Goal: Transaction & Acquisition: Purchase product/service

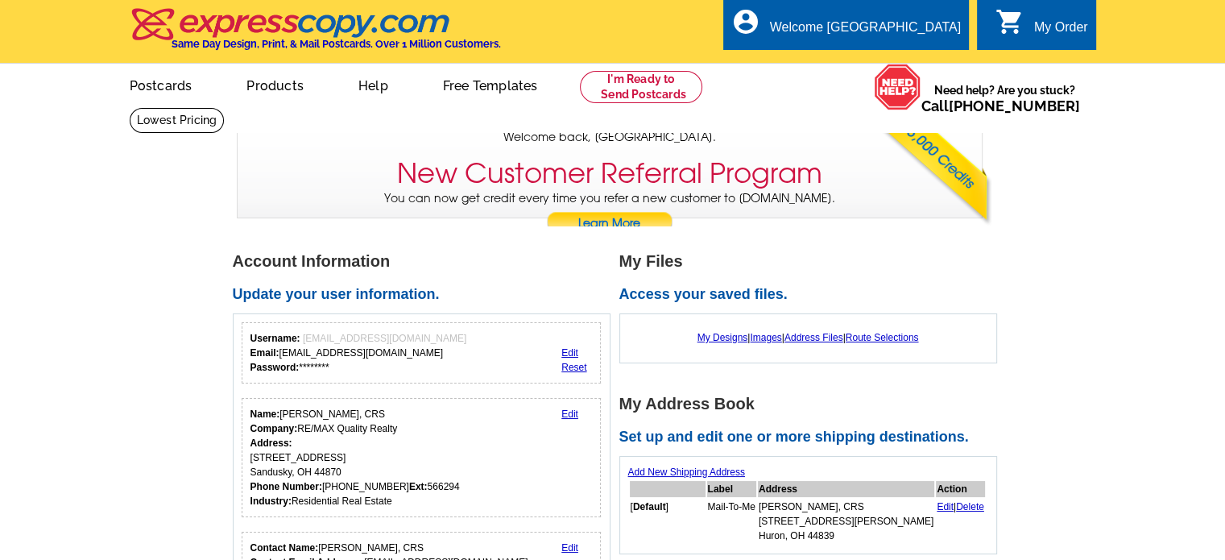
click at [526, 270] on h1 "Account Information" at bounding box center [426, 261] width 387 height 17
click at [709, 337] on link "My Designs" at bounding box center [723, 337] width 51 height 11
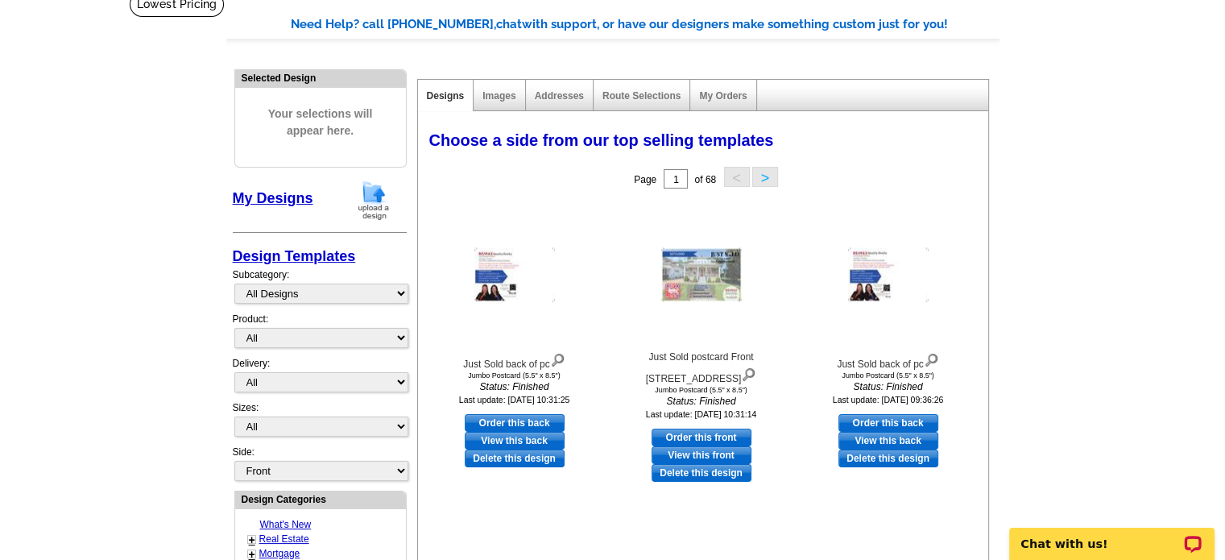
scroll to position [81, 0]
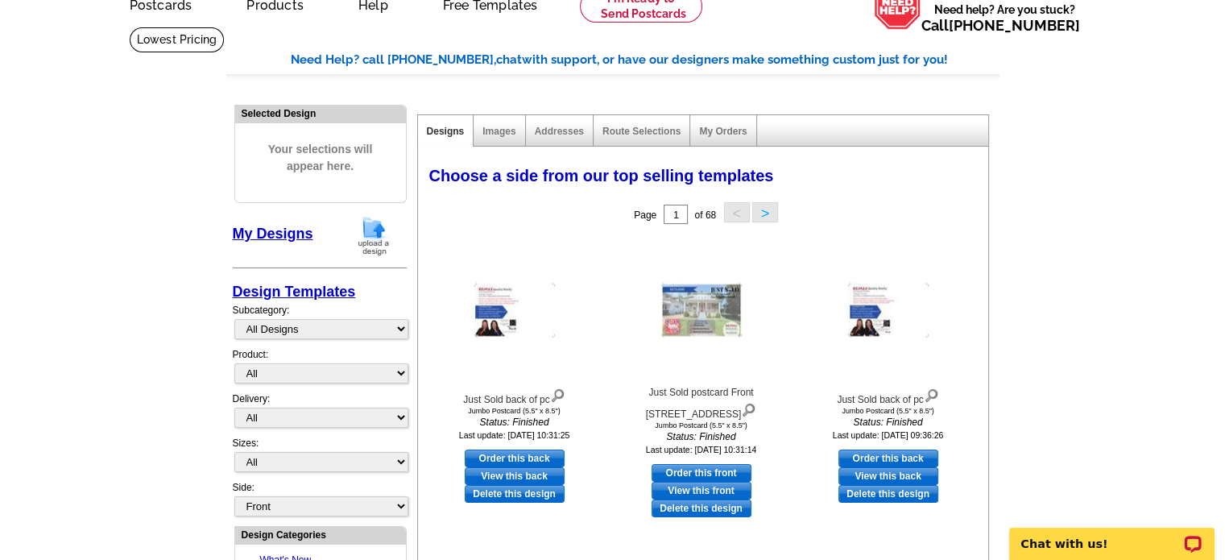
click at [377, 229] on img at bounding box center [374, 235] width 42 height 41
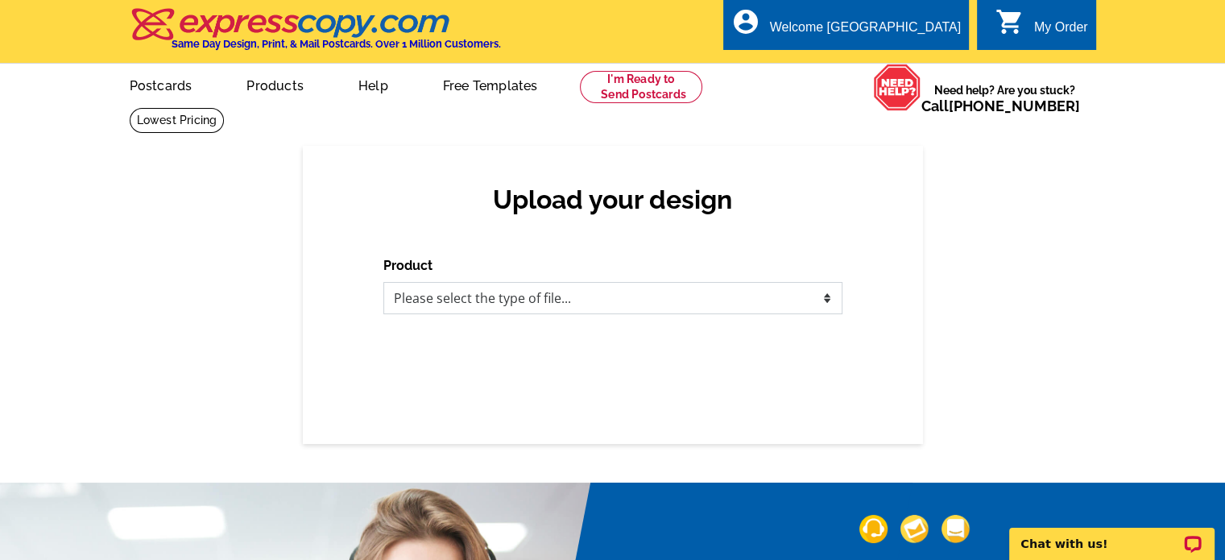
click at [563, 307] on select "Please select the type of file... Postcards Business Cards Letters and flyers G…" at bounding box center [612, 298] width 459 height 32
select select "1"
click at [383, 283] on select "Please select the type of file... Postcards Business Cards Letters and flyers G…" at bounding box center [612, 298] width 459 height 32
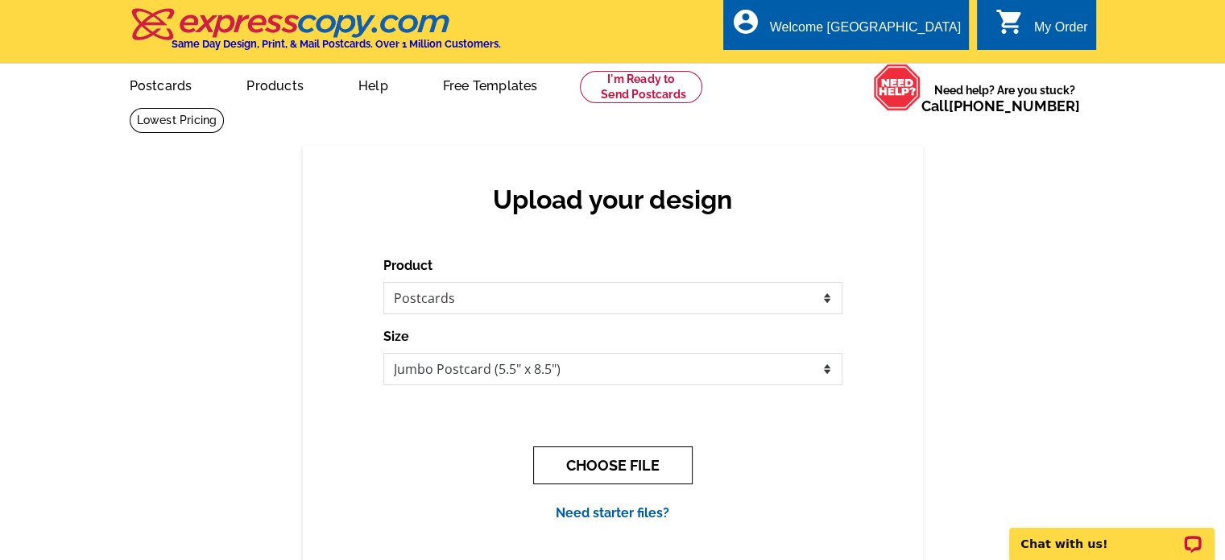
click at [634, 466] on button "CHOOSE FILE" at bounding box center [612, 465] width 159 height 38
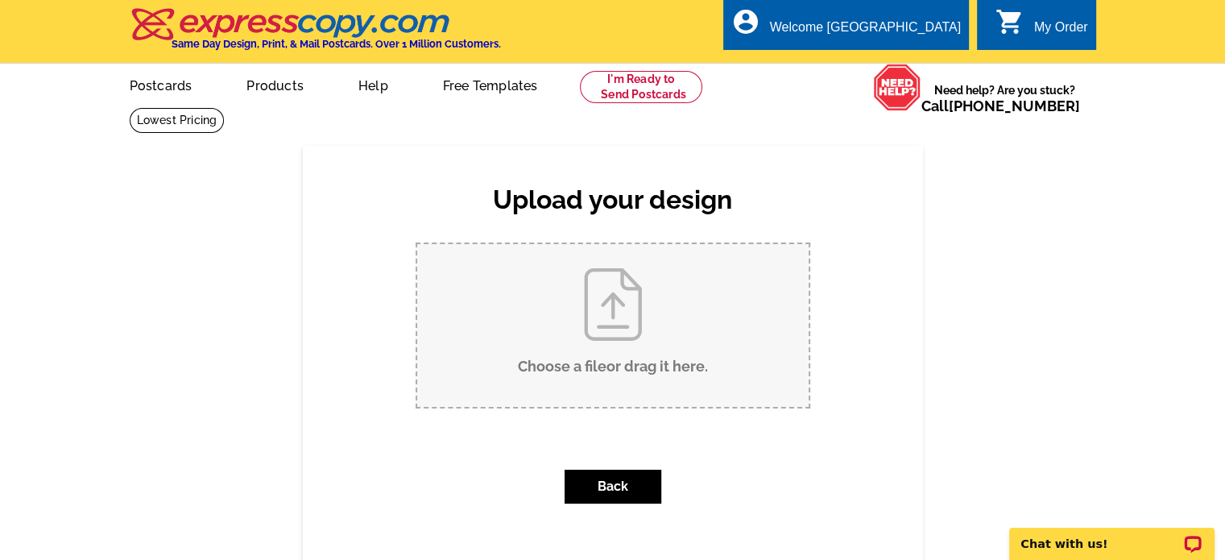
click at [634, 350] on input "Choose a file or drag it here ." at bounding box center [612, 325] width 391 height 163
type input "C:\fakepath\JS POST CARD .pdf"
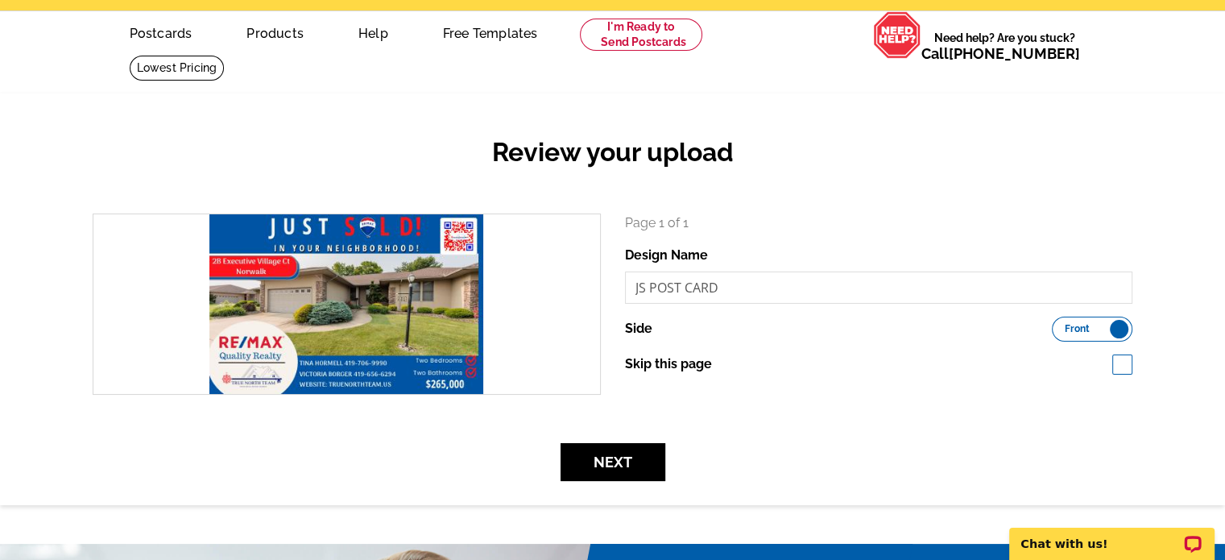
scroll to position [81, 0]
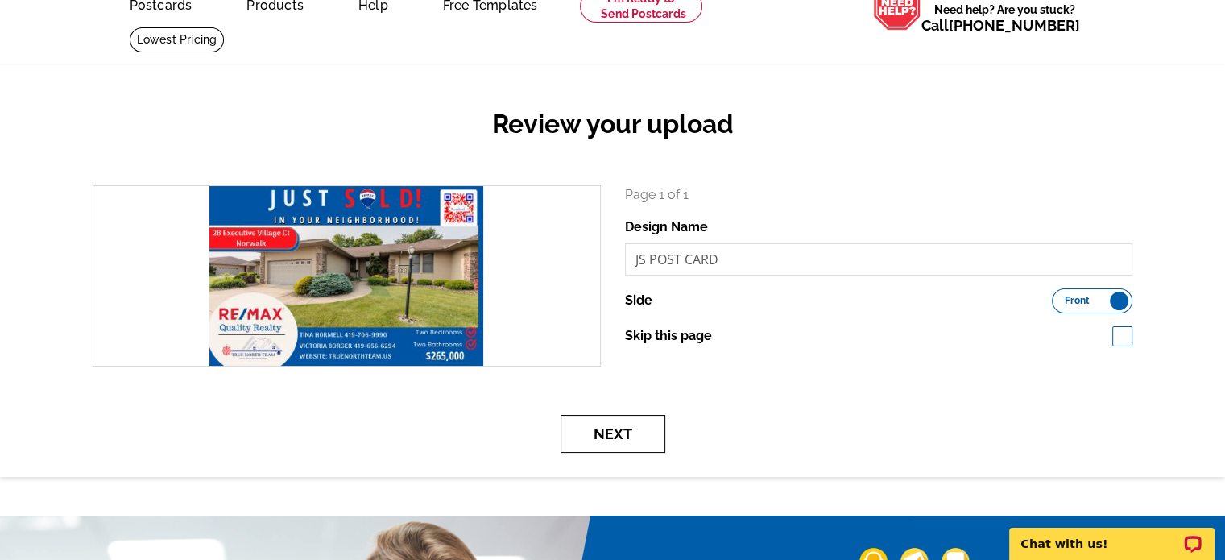
click at [632, 428] on button "Next" at bounding box center [613, 434] width 105 height 38
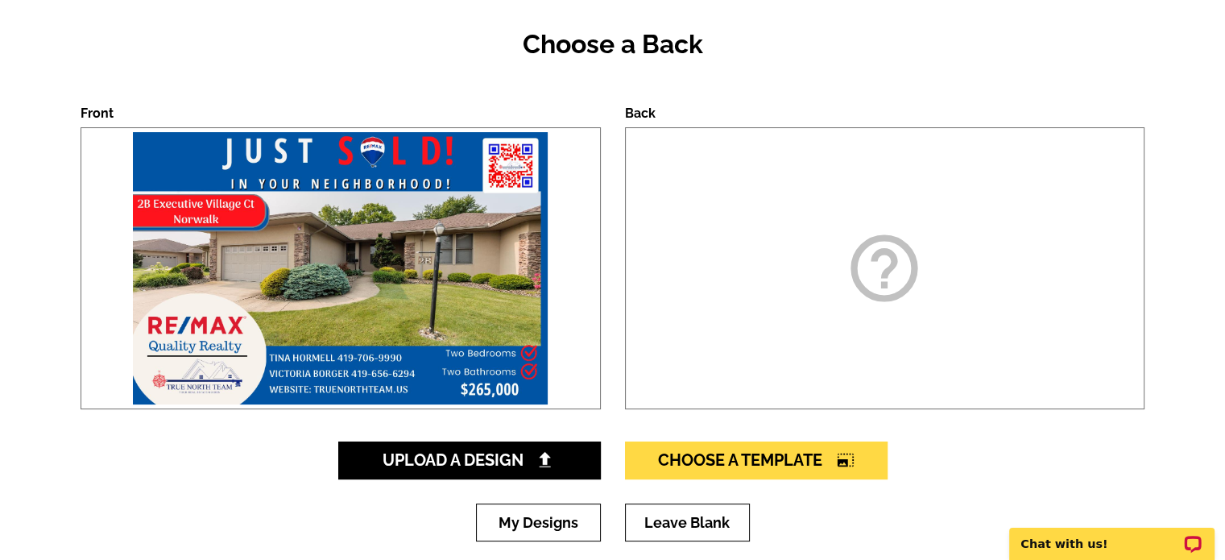
scroll to position [161, 0]
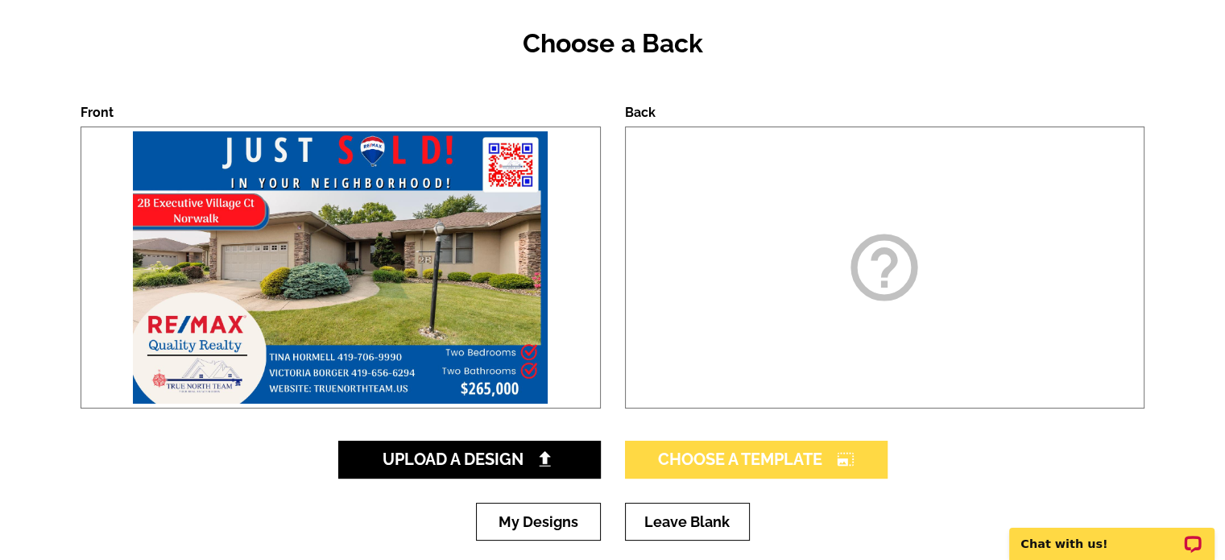
click at [777, 460] on span "Choose A Template photo_size_select_large" at bounding box center [756, 458] width 197 height 19
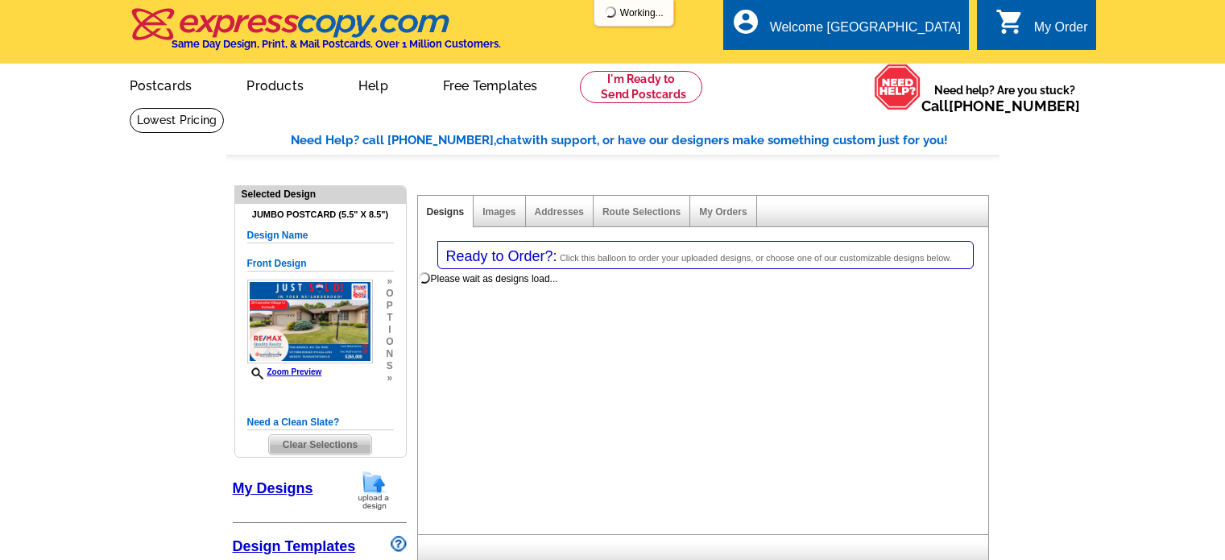
select select "1"
select select "2"
select select "back"
select select "785"
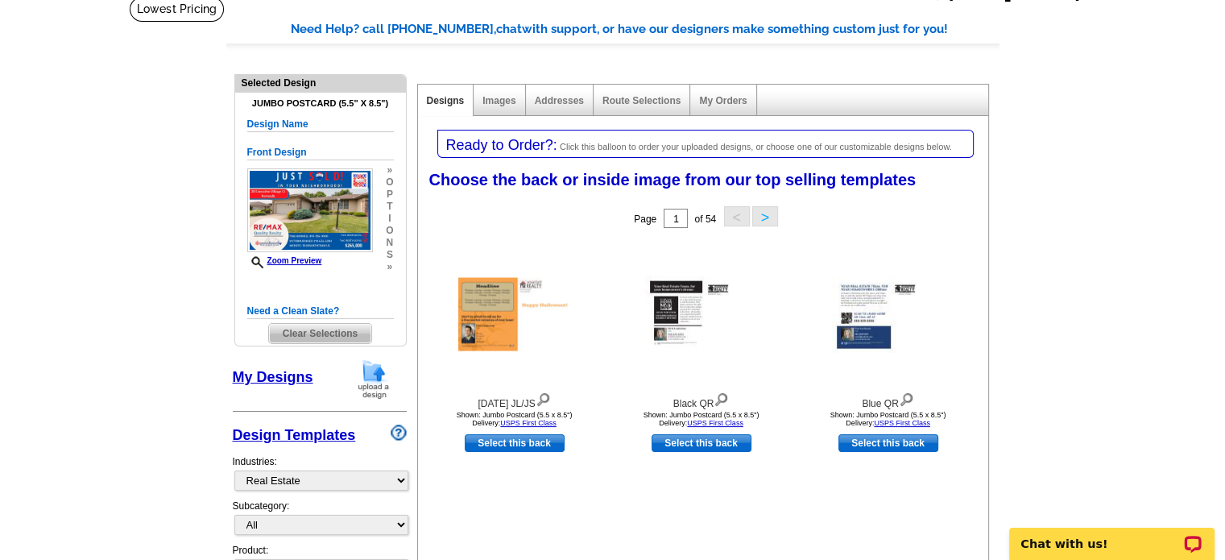
scroll to position [161, 0]
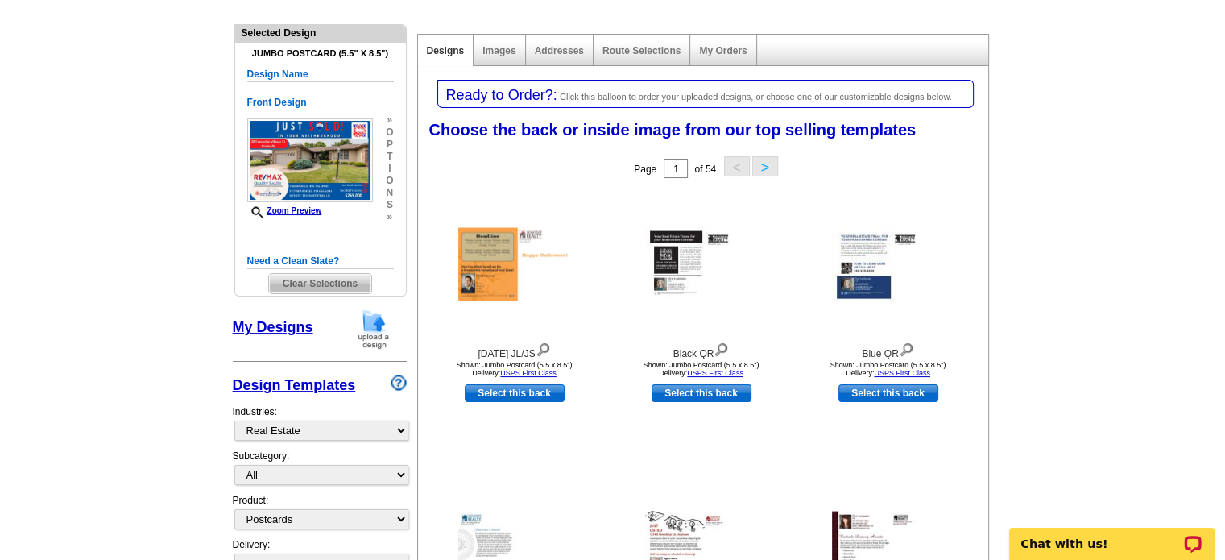
click at [279, 325] on link "My Designs" at bounding box center [273, 327] width 81 height 16
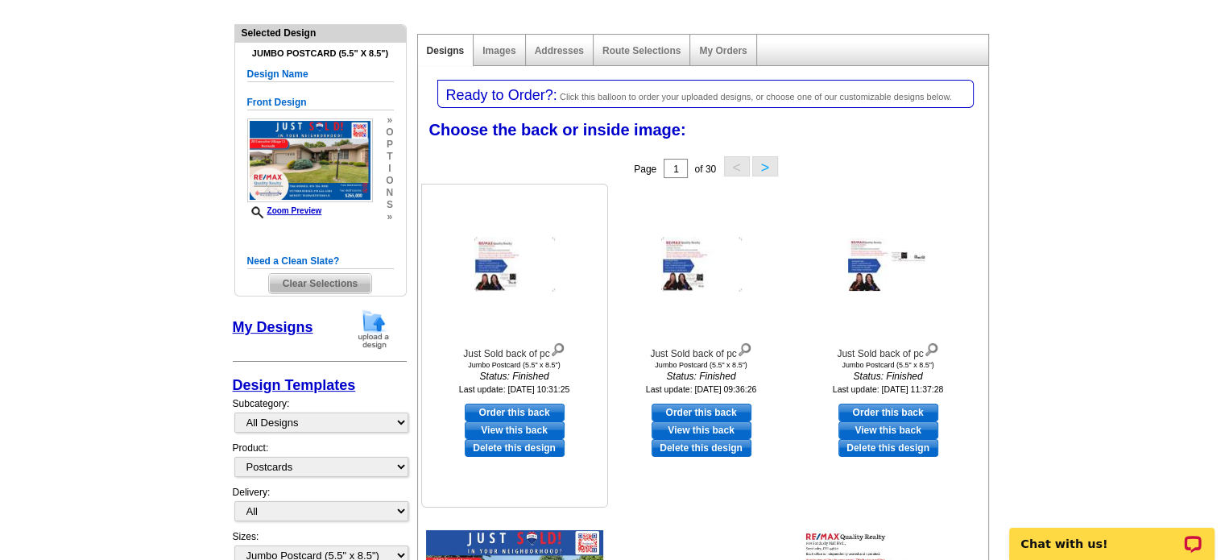
click at [489, 275] on img at bounding box center [514, 265] width 81 height 54
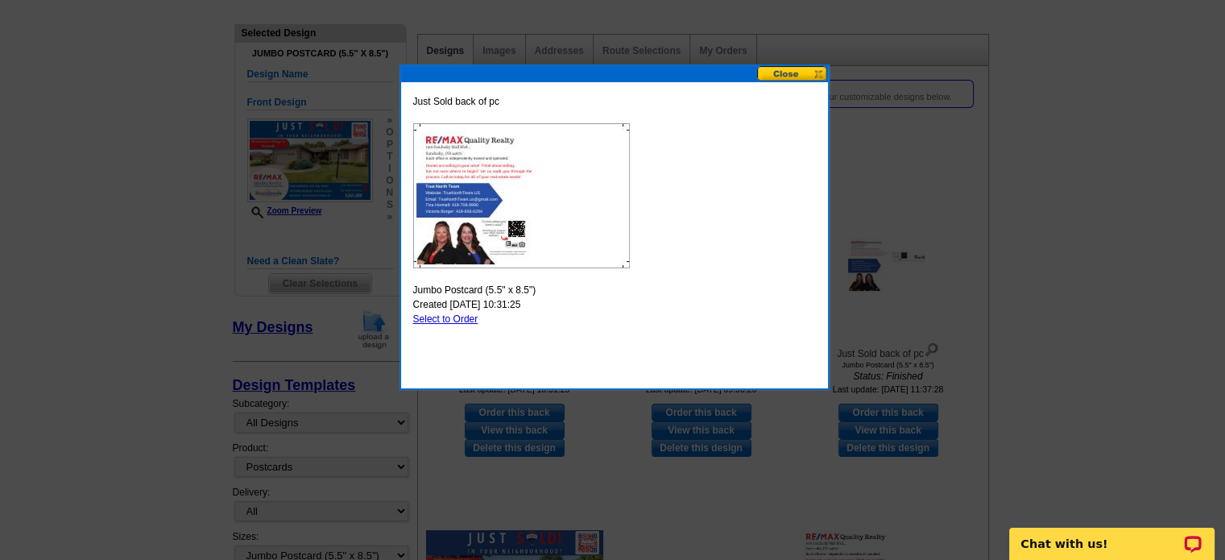
click at [516, 167] on img at bounding box center [521, 195] width 217 height 145
click at [421, 315] on link "Select to Order" at bounding box center [445, 318] width 65 height 11
select select "front"
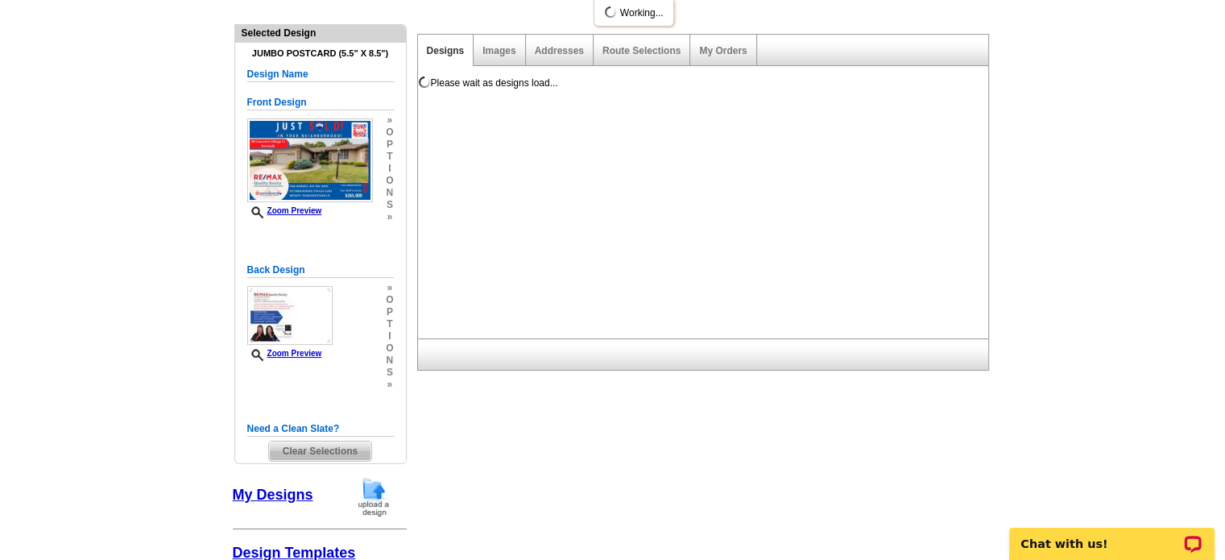
scroll to position [0, 0]
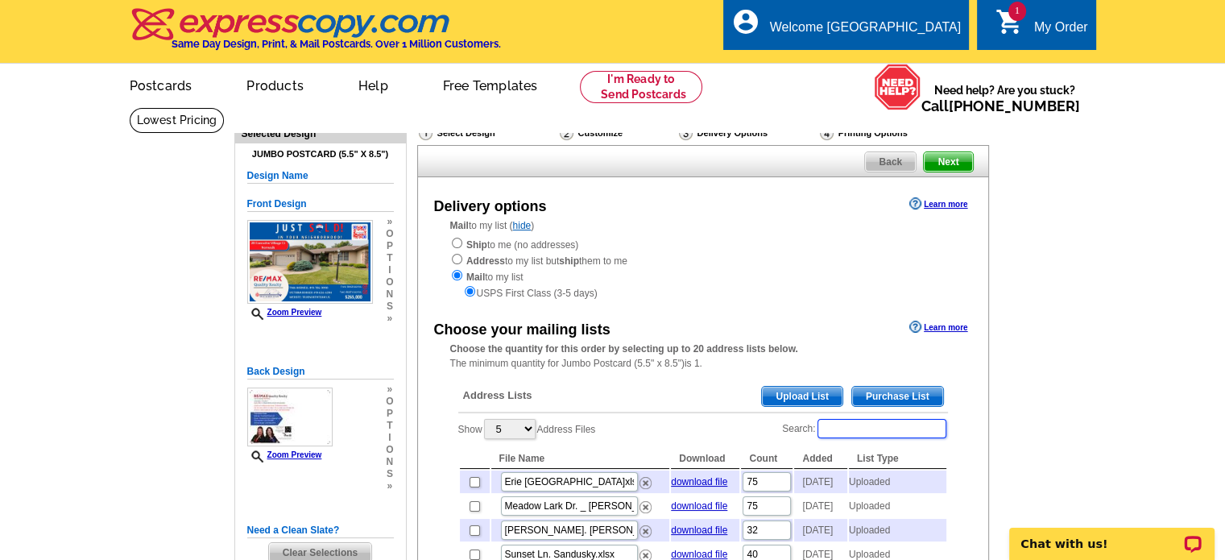
click at [841, 428] on input "Search:" at bounding box center [882, 428] width 129 height 19
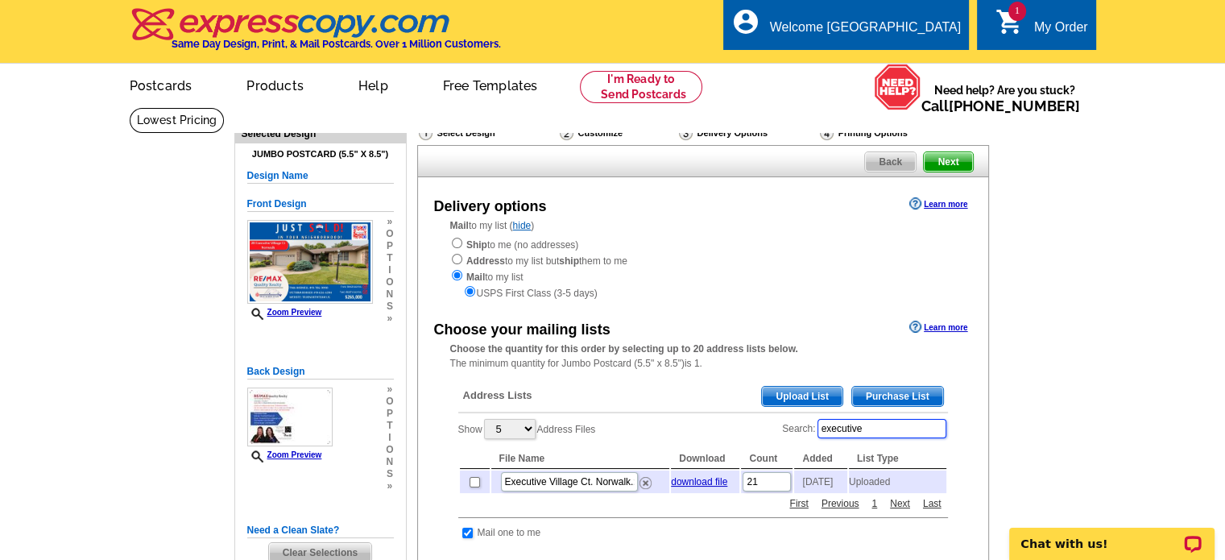
type input "executive"
click at [470, 487] on input "checkbox" at bounding box center [475, 482] width 10 height 10
checkbox input "true"
click at [698, 484] on link "download file" at bounding box center [699, 481] width 56 height 11
click at [470, 487] on input "checkbox" at bounding box center [475, 482] width 10 height 10
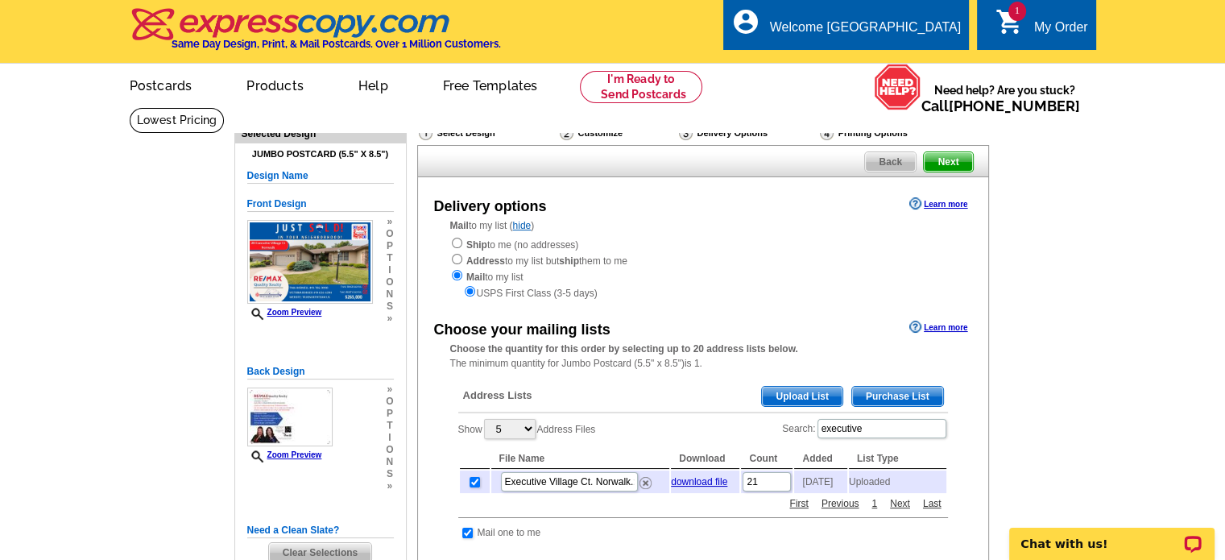
checkbox input "false"
click at [783, 395] on span "Upload List" at bounding box center [802, 396] width 80 height 19
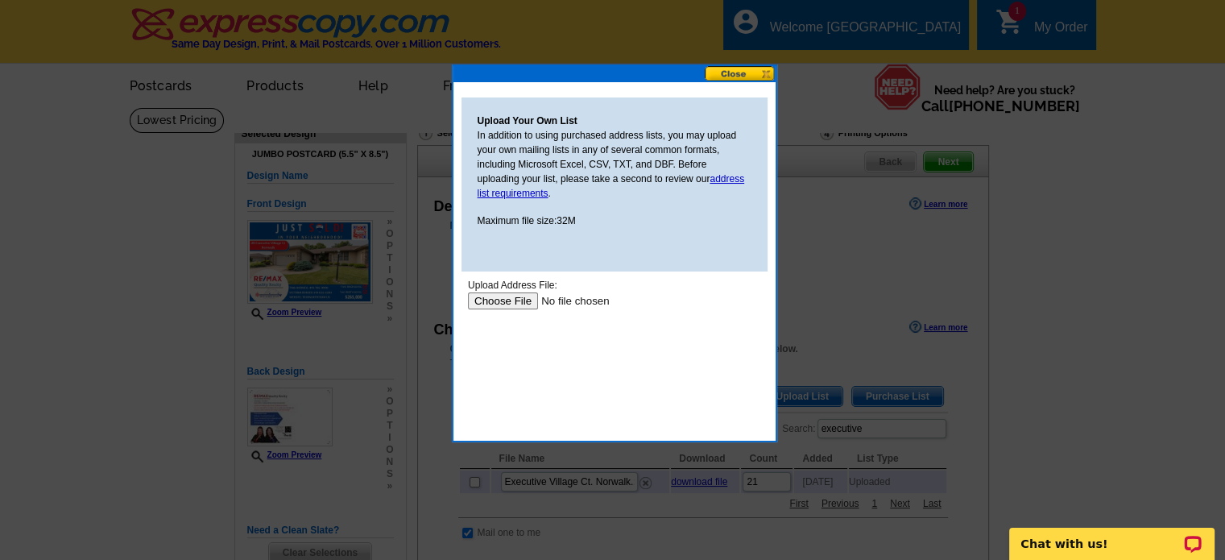
click at [513, 303] on input "file" at bounding box center [569, 300] width 204 height 17
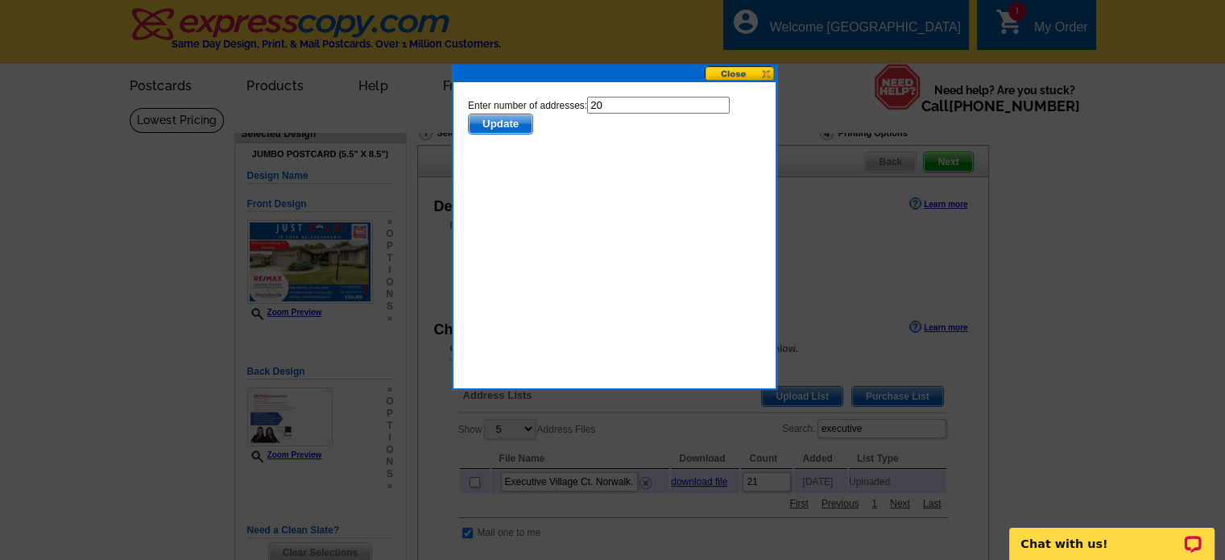
click at [491, 126] on span "Update" at bounding box center [500, 123] width 64 height 19
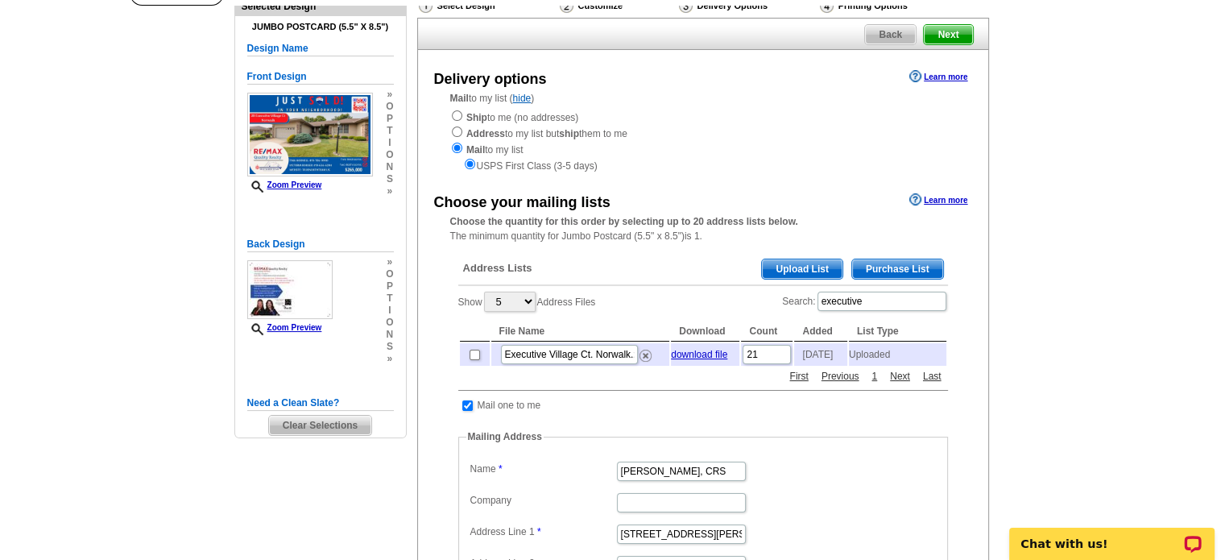
scroll to position [161, 0]
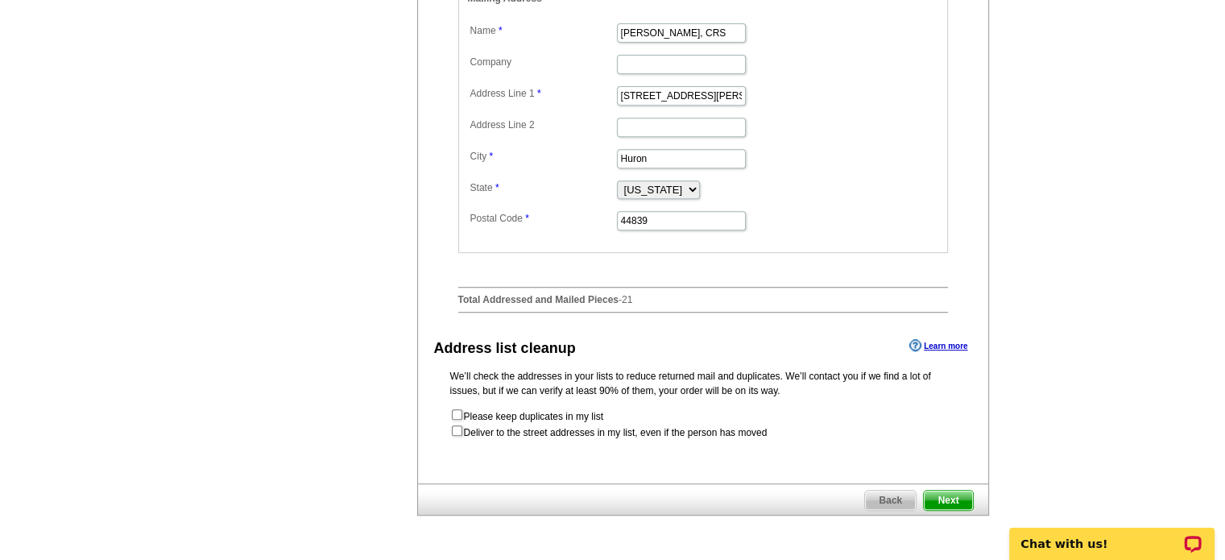
scroll to position [690, 0]
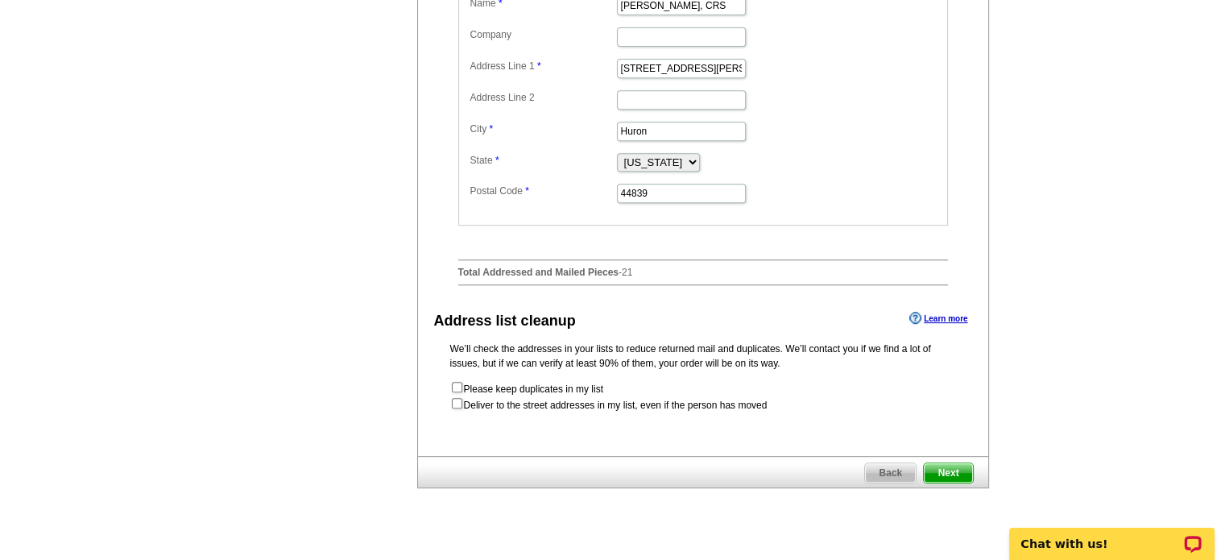
click at [955, 482] on span "Next" at bounding box center [948, 472] width 48 height 19
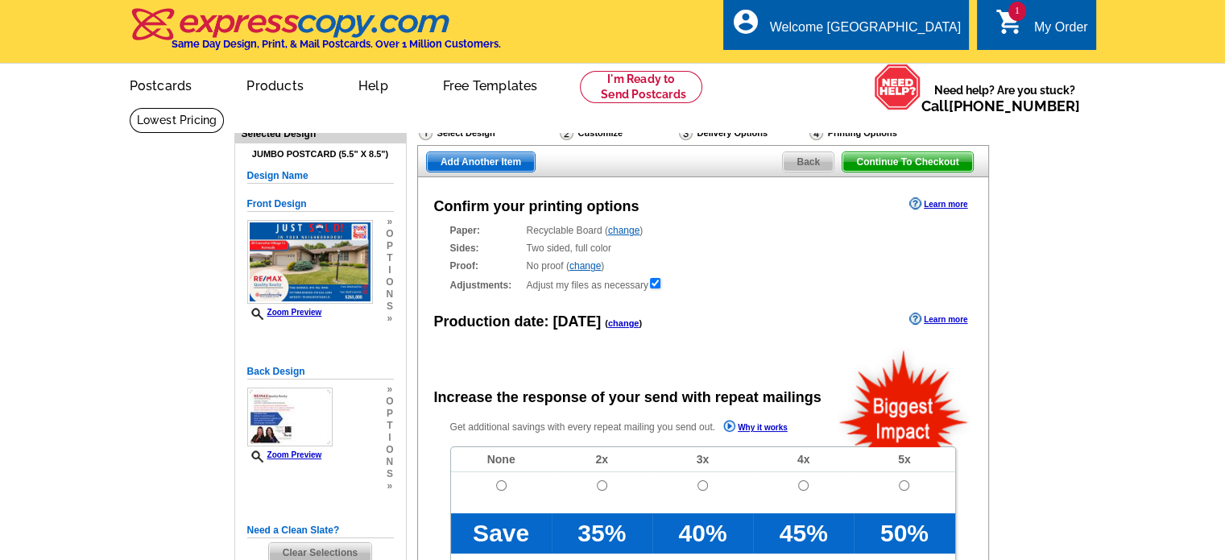
radio input "false"
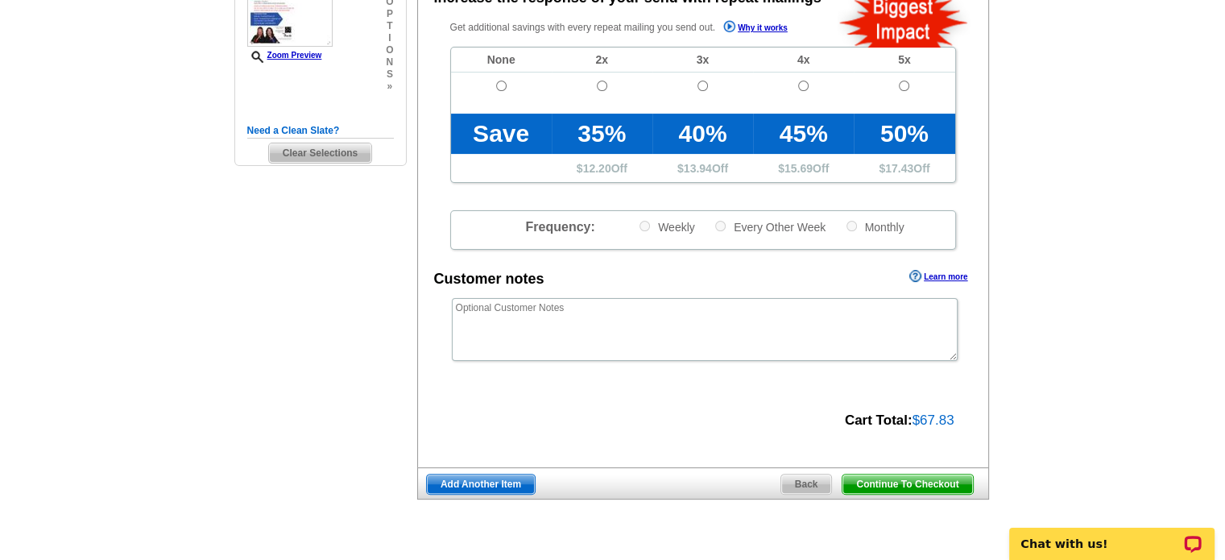
scroll to position [403, 0]
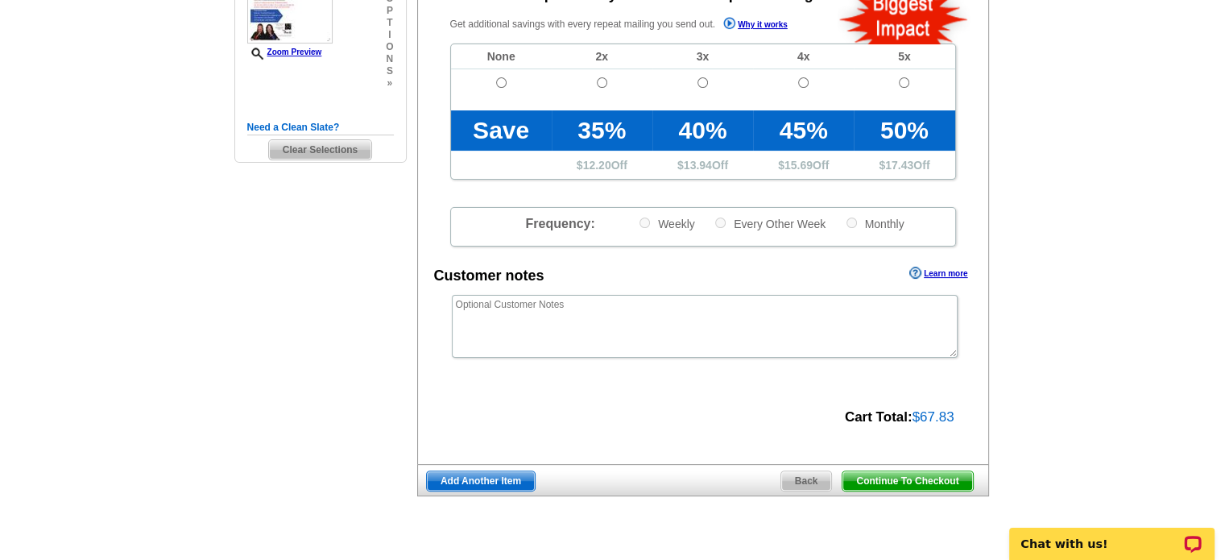
click at [918, 474] on span "Continue To Checkout" at bounding box center [908, 480] width 130 height 19
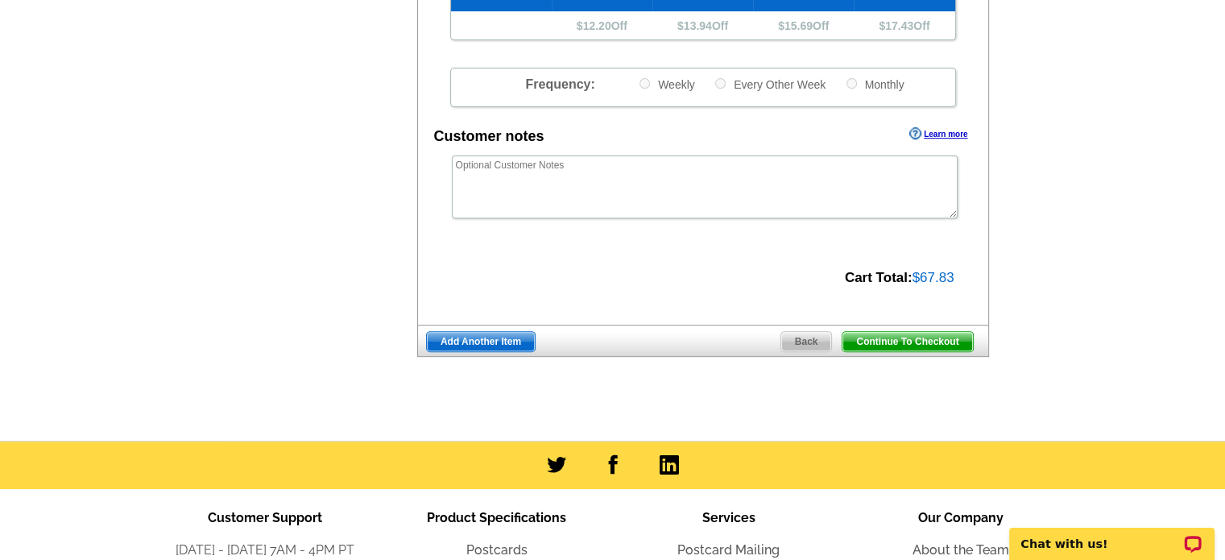
scroll to position [603, 0]
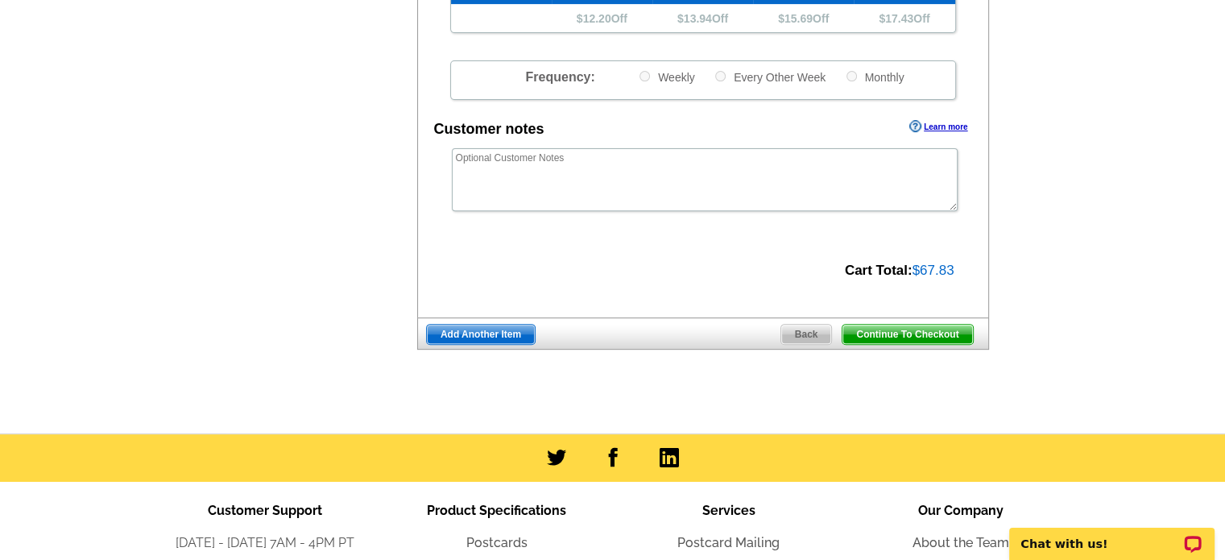
click at [870, 336] on span "Continue To Checkout" at bounding box center [908, 334] width 130 height 19
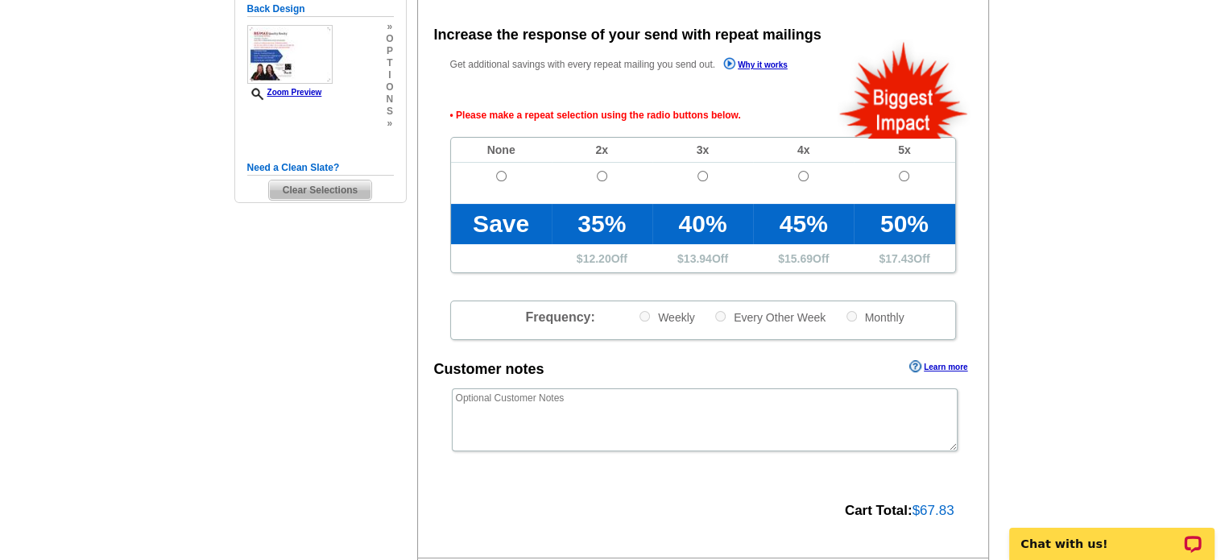
scroll to position [361, 0]
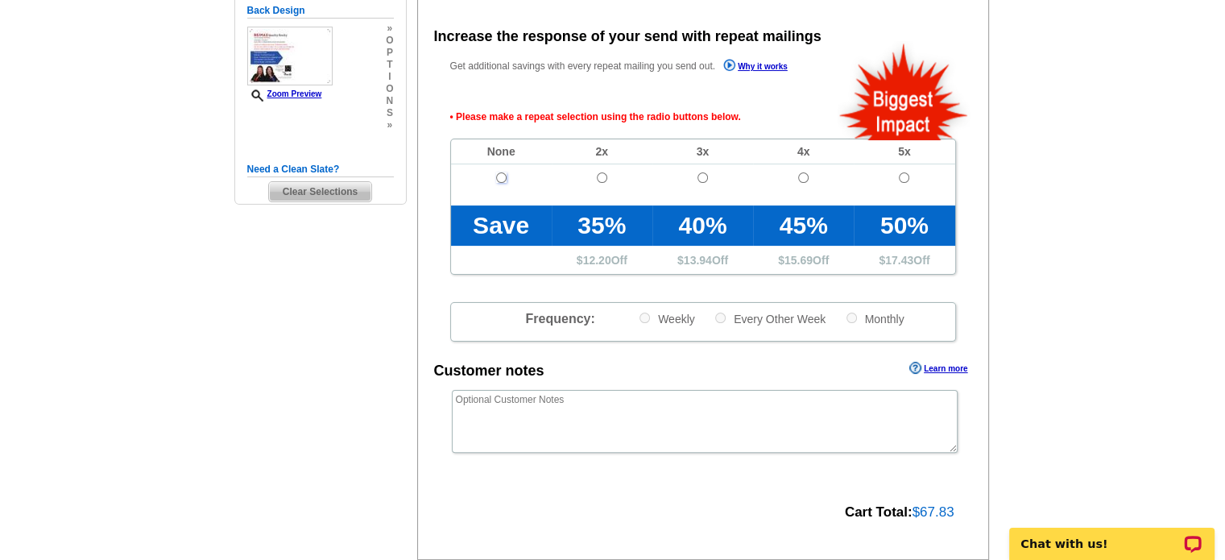
click at [499, 183] on input "radio" at bounding box center [501, 177] width 10 height 10
radio input "true"
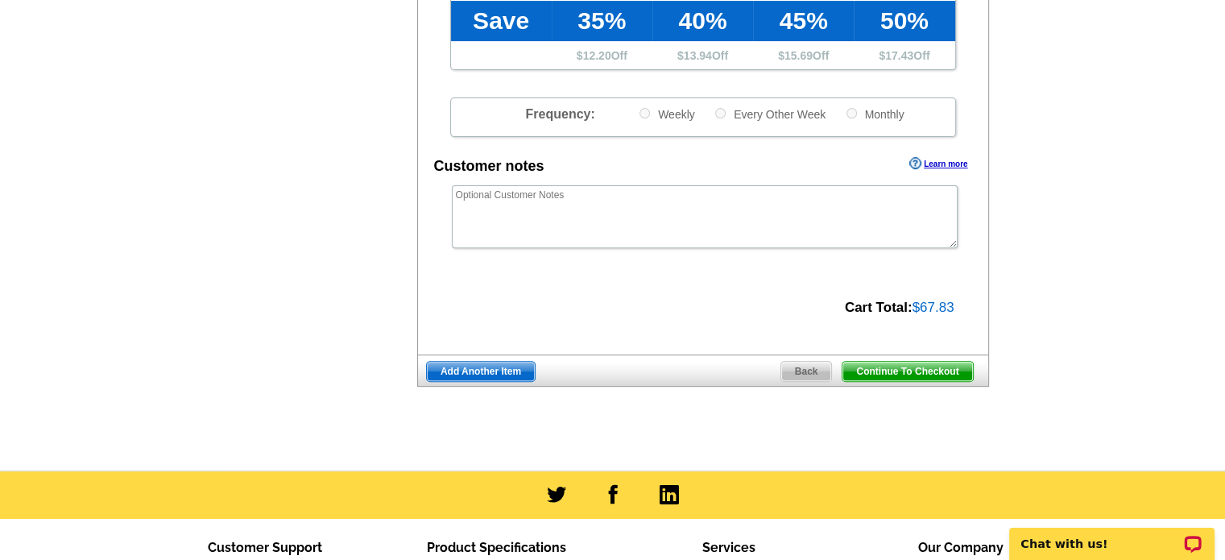
scroll to position [603, 0]
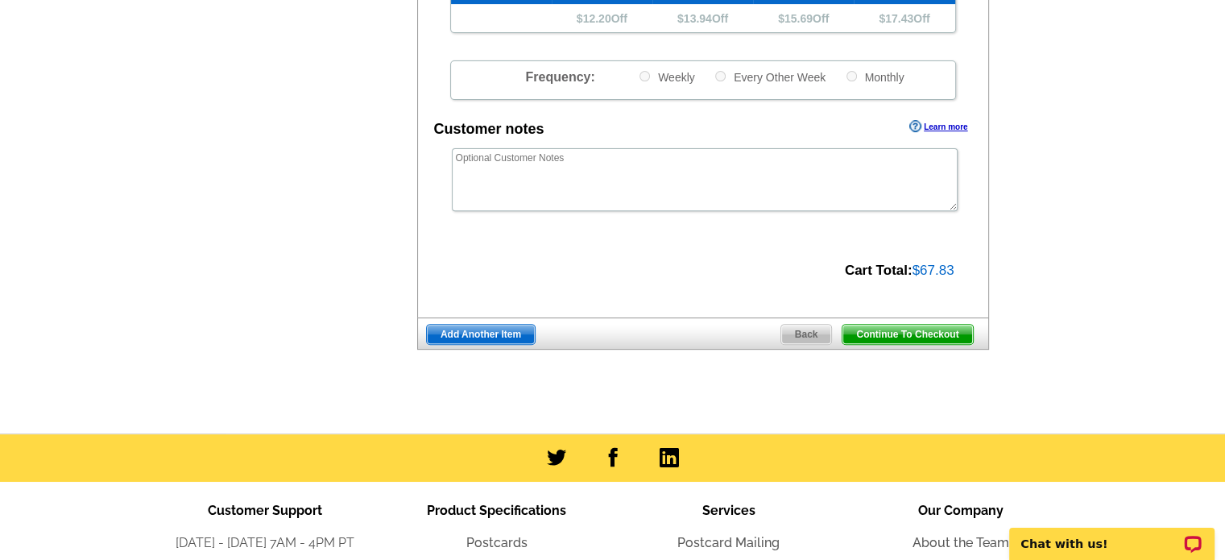
click at [909, 336] on span "Continue To Checkout" at bounding box center [908, 334] width 130 height 19
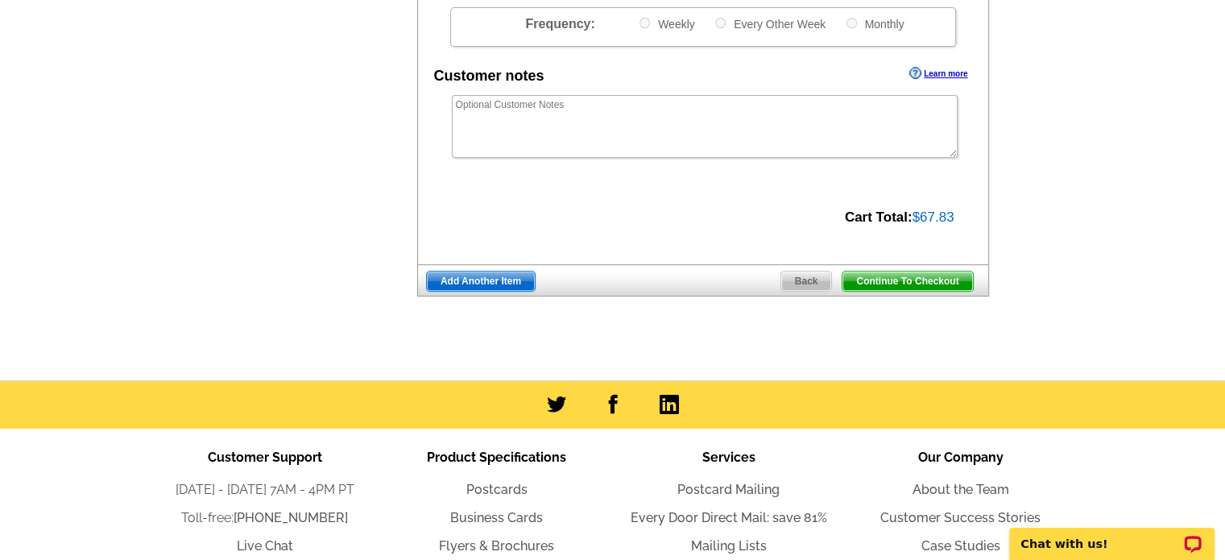
scroll to position [549, 0]
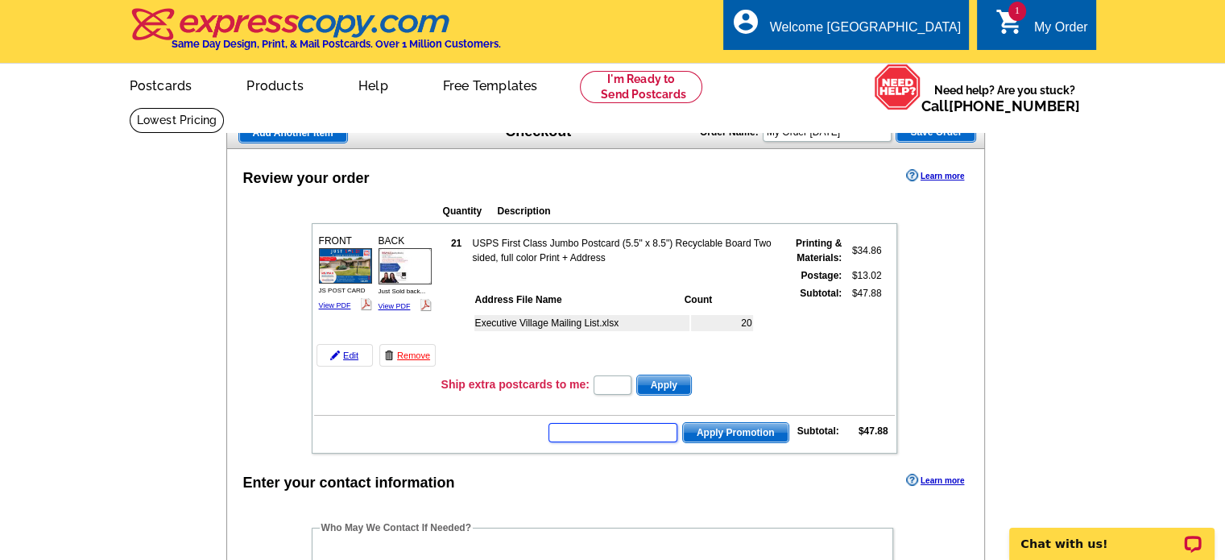
click at [604, 427] on input "text" at bounding box center [613, 432] width 129 height 19
type input "SMS40m"
click at [769, 429] on span "Apply Promotion" at bounding box center [736, 432] width 106 height 19
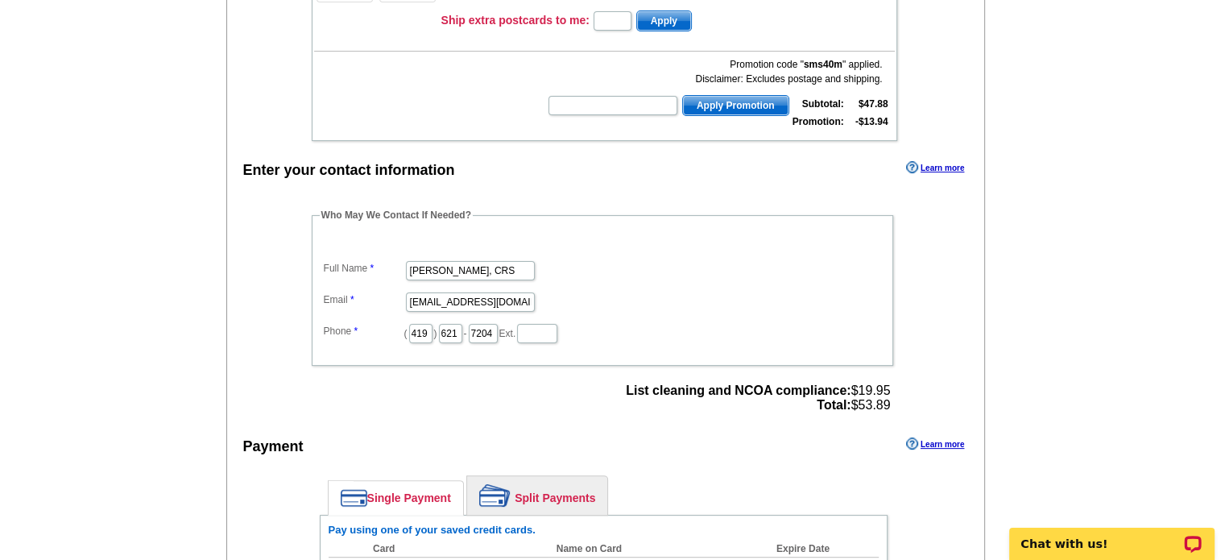
scroll to position [483, 0]
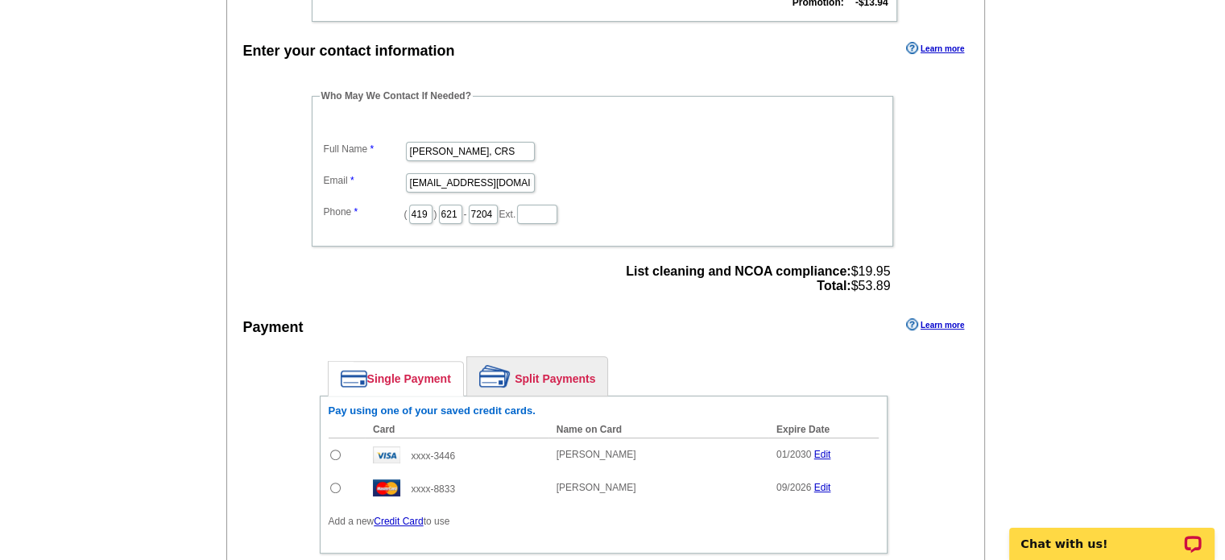
click at [336, 449] on input "radio" at bounding box center [335, 454] width 10 height 10
radio input "true"
click at [335, 482] on input "radio" at bounding box center [335, 487] width 10 height 10
radio input "true"
click at [335, 449] on input "radio" at bounding box center [335, 454] width 10 height 10
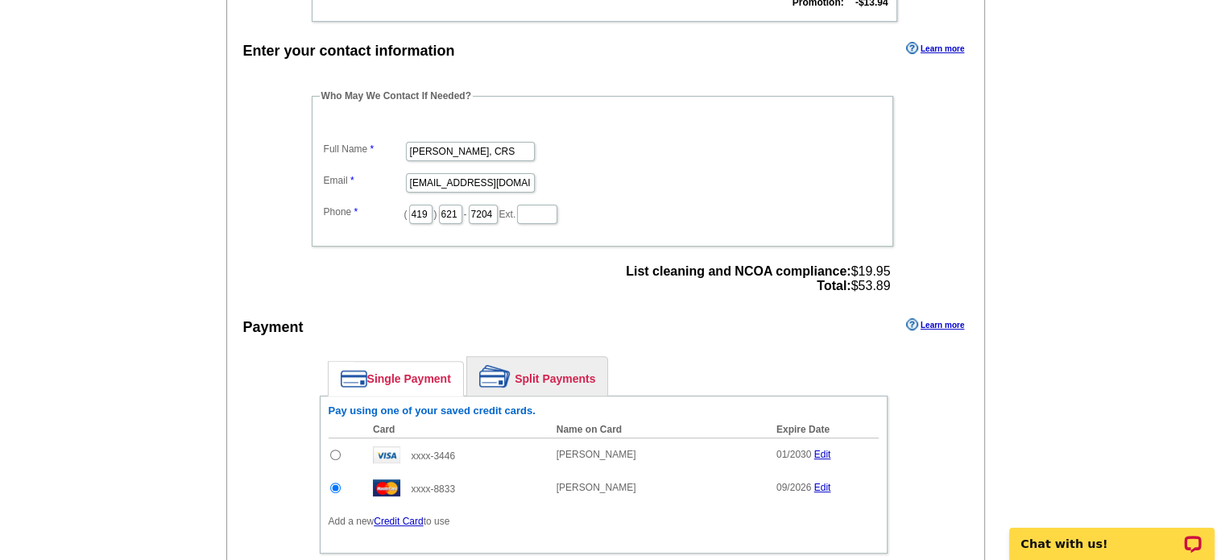
radio input "true"
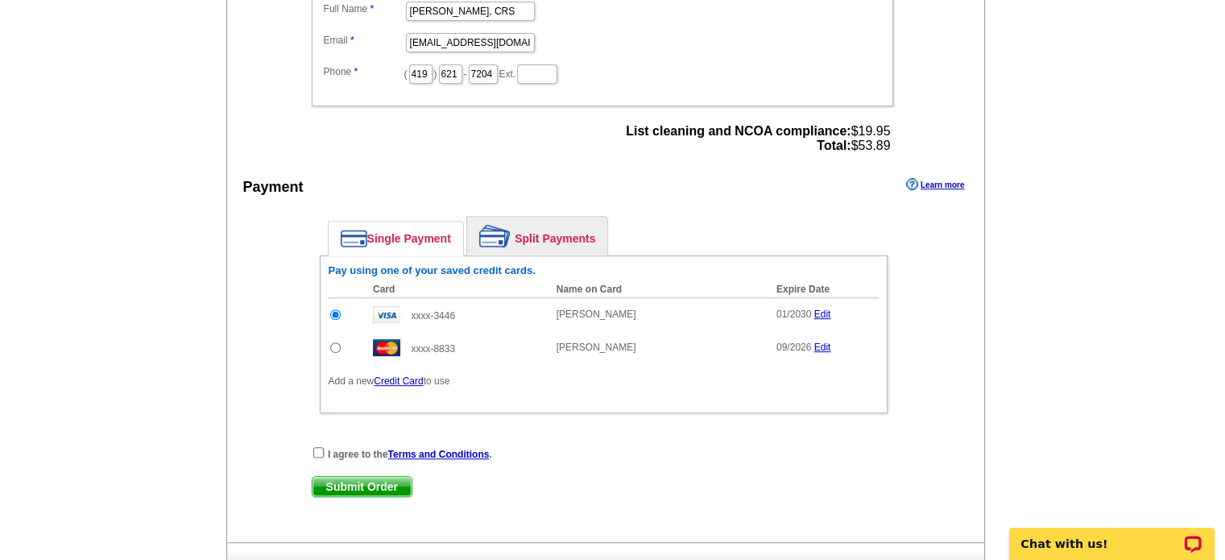
scroll to position [644, 0]
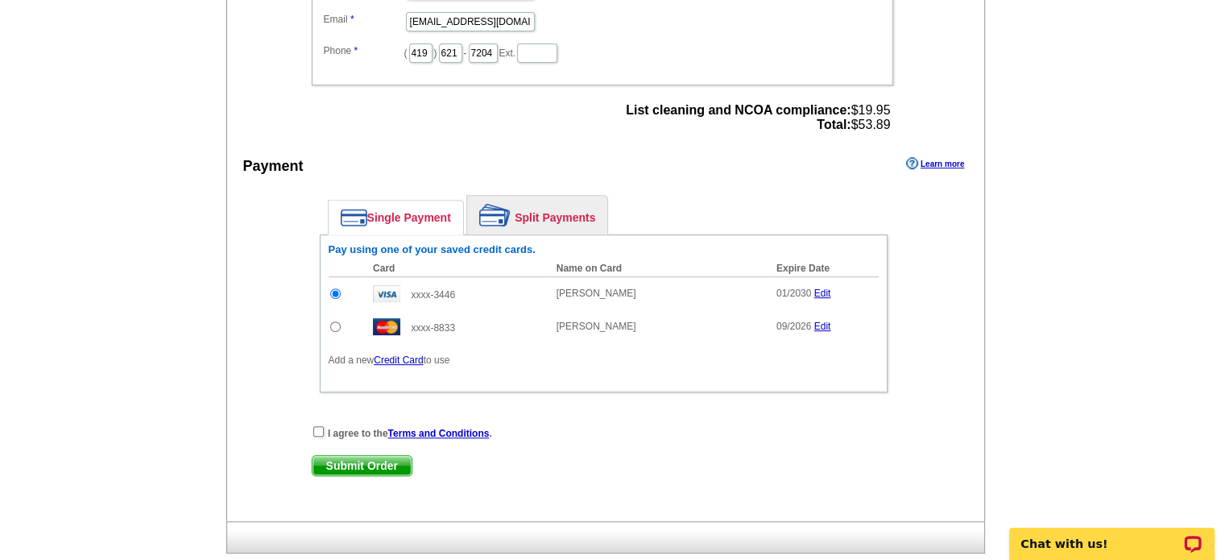
click at [564, 208] on link "Split Payments" at bounding box center [537, 215] width 140 height 39
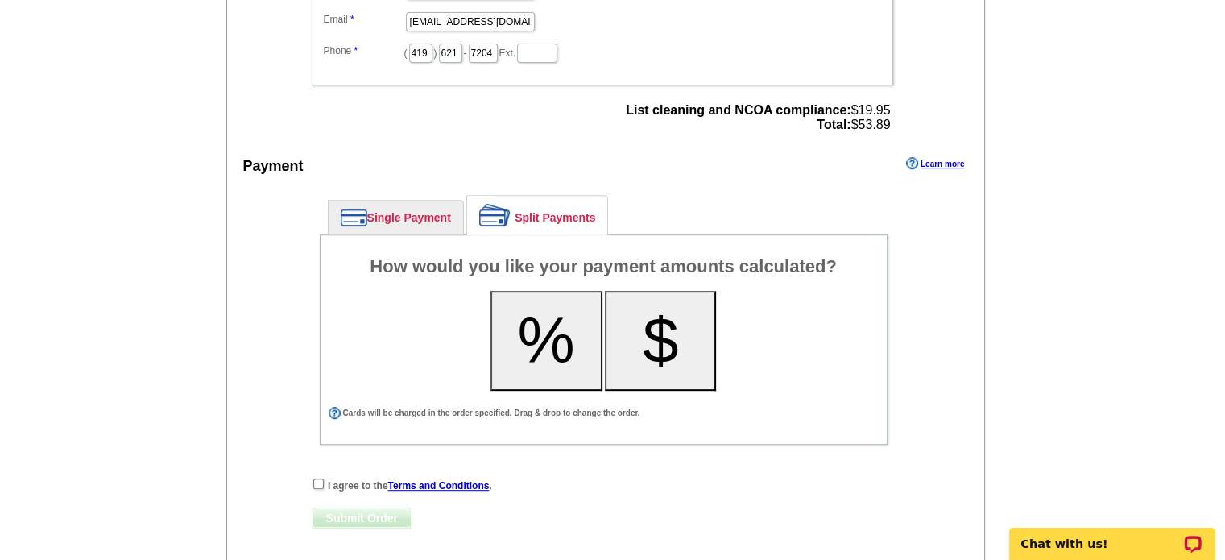
click at [545, 337] on button "%" at bounding box center [547, 341] width 112 height 100
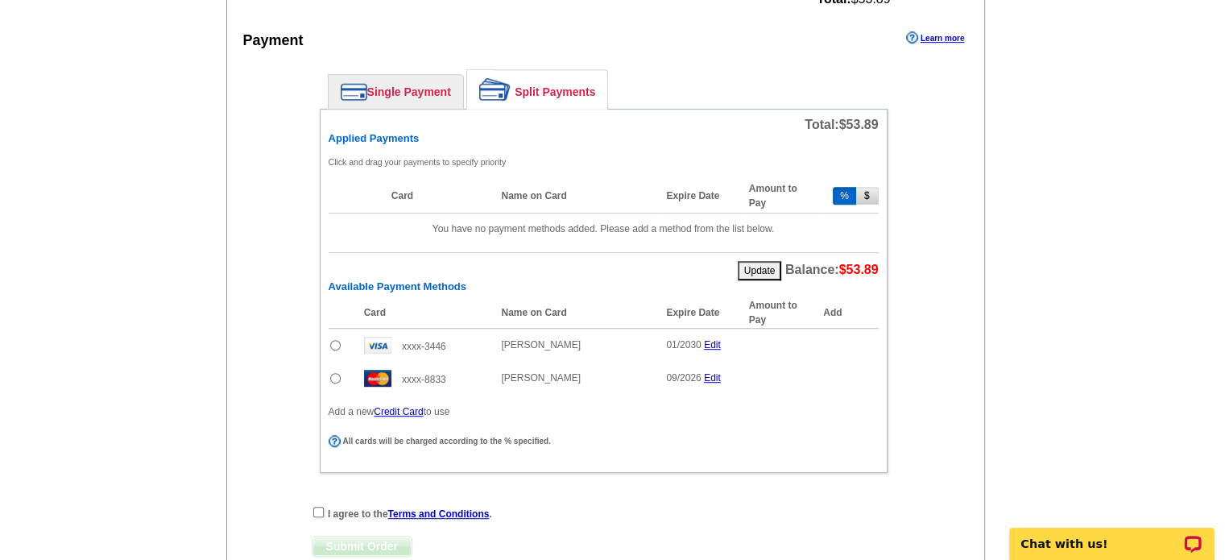
scroll to position [805, 0]
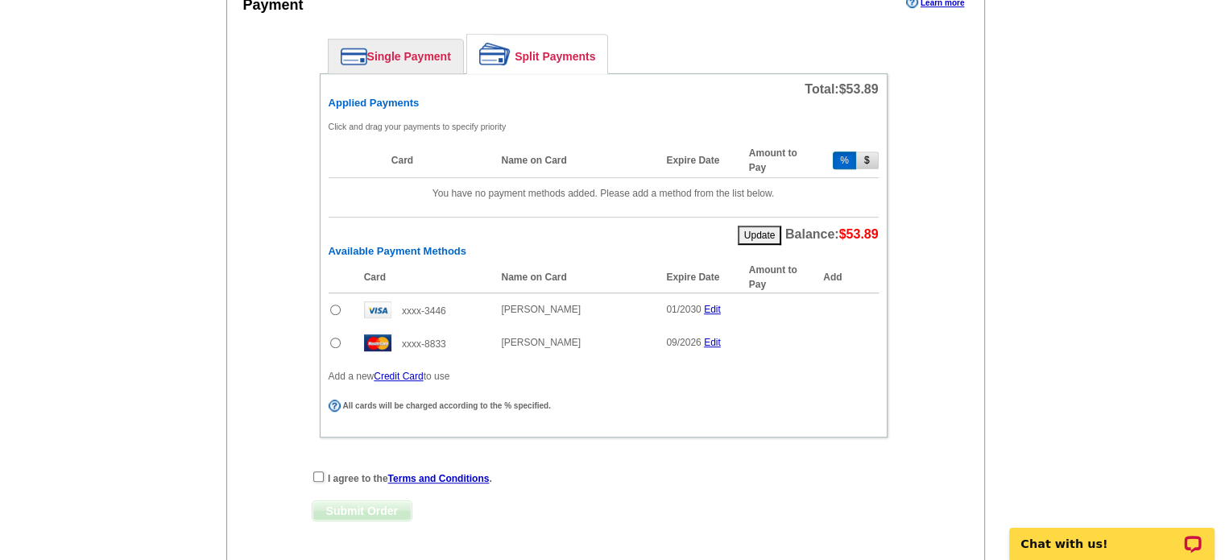
click at [333, 304] on input "radio" at bounding box center [335, 309] width 10 height 10
radio input "true"
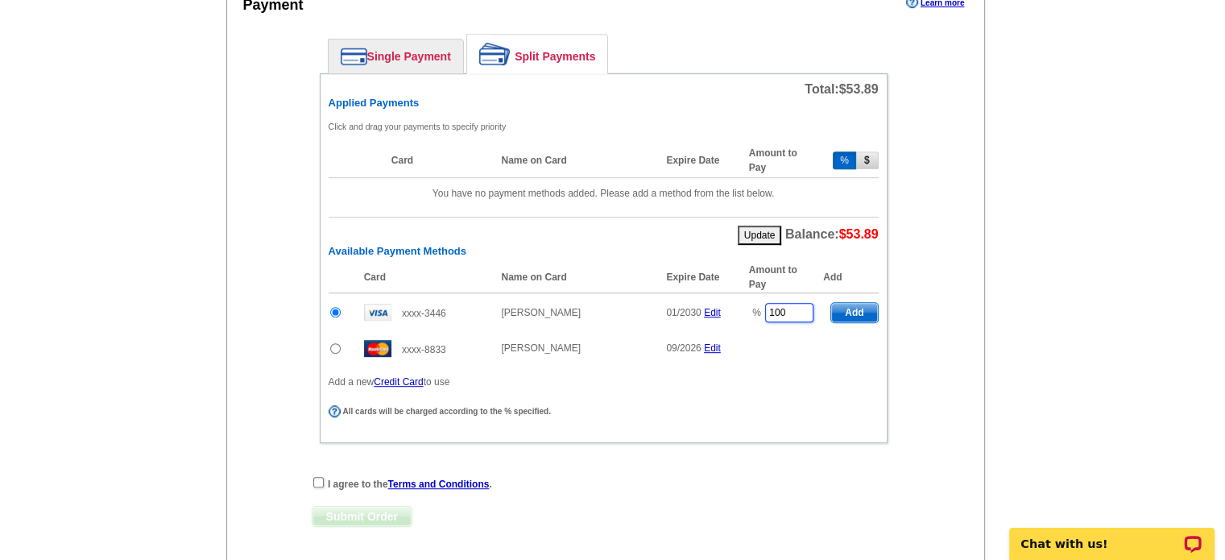
click at [793, 303] on input "100" at bounding box center [789, 312] width 48 height 19
type input "1"
click at [845, 303] on span "Add" at bounding box center [854, 312] width 46 height 19
type input "100"
radio input "false"
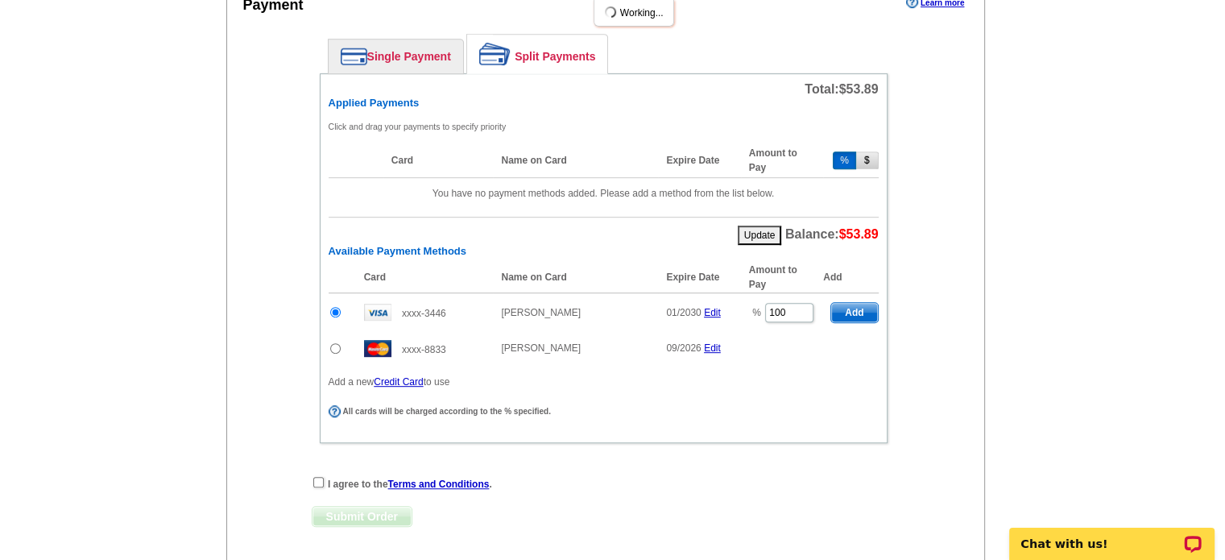
type input "50"
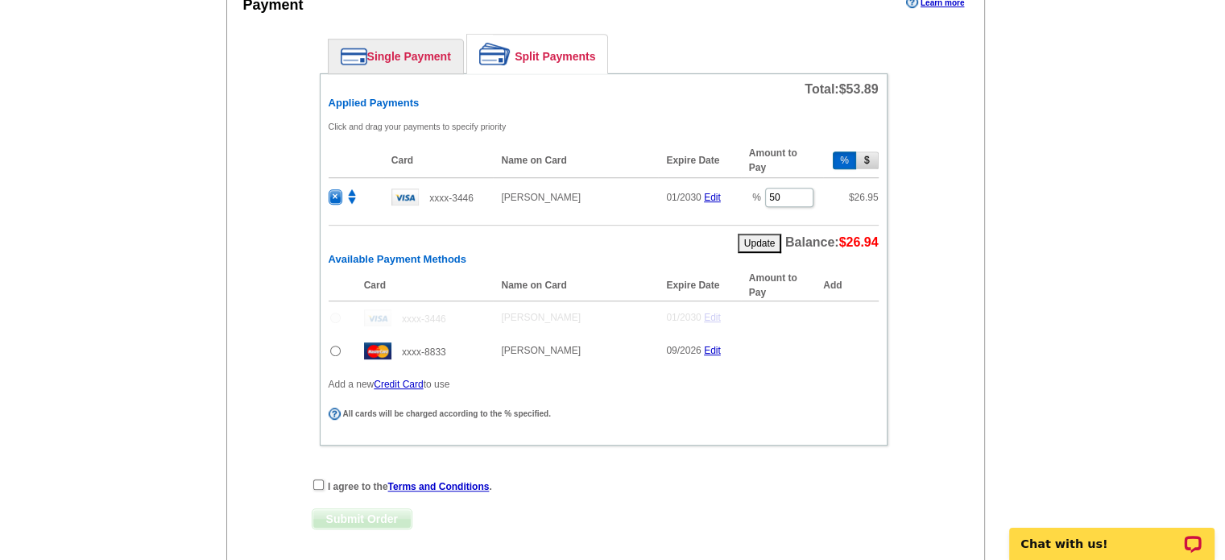
click at [332, 346] on input "radio" at bounding box center [335, 351] width 10 height 10
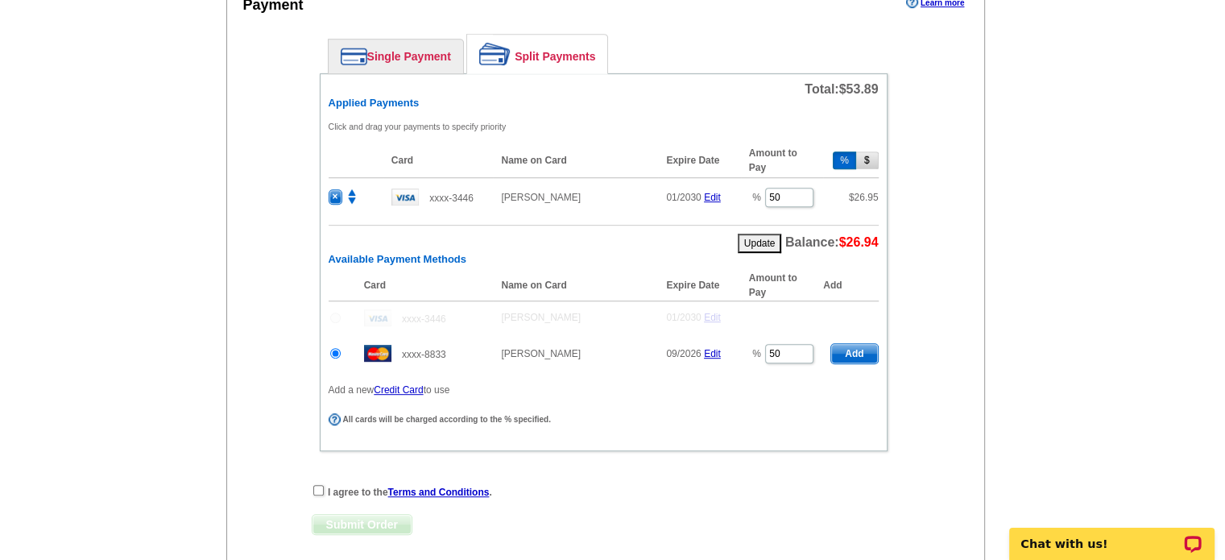
click at [843, 344] on span "Add" at bounding box center [854, 353] width 46 height 19
radio input "false"
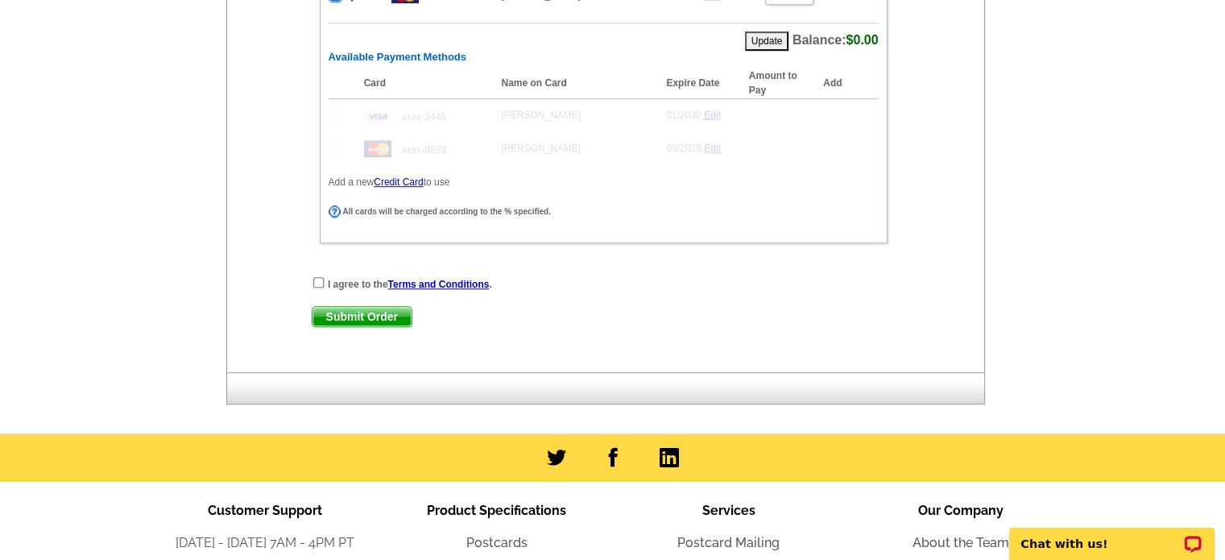
scroll to position [1047, 0]
click at [318, 276] on input "checkbox" at bounding box center [318, 281] width 10 height 10
checkbox input "true"
click at [368, 306] on span "Submit Order" at bounding box center [362, 315] width 99 height 19
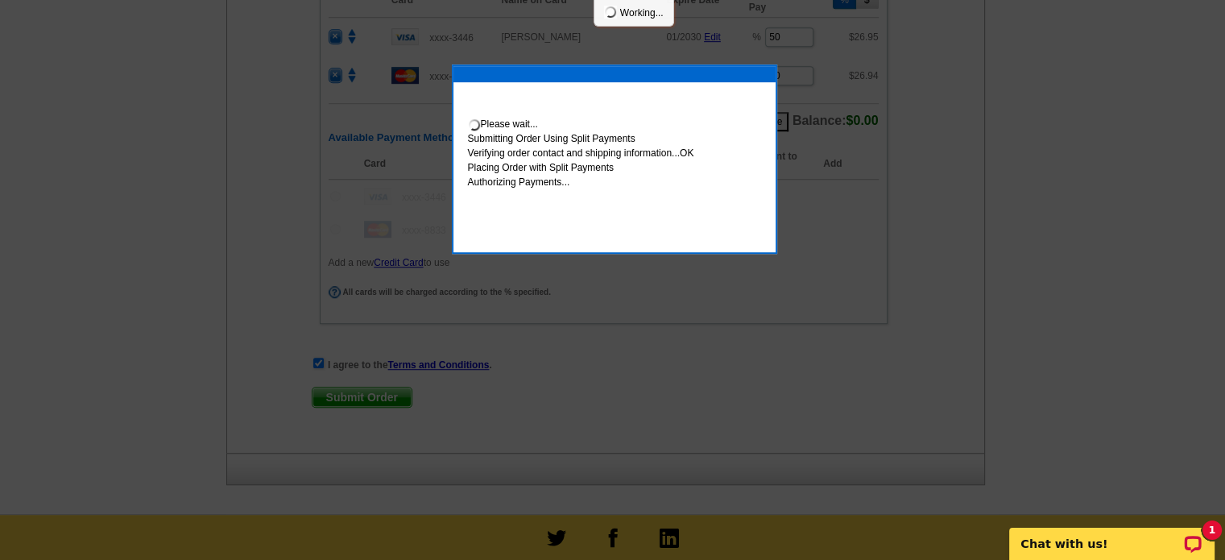
scroll to position [1128, 0]
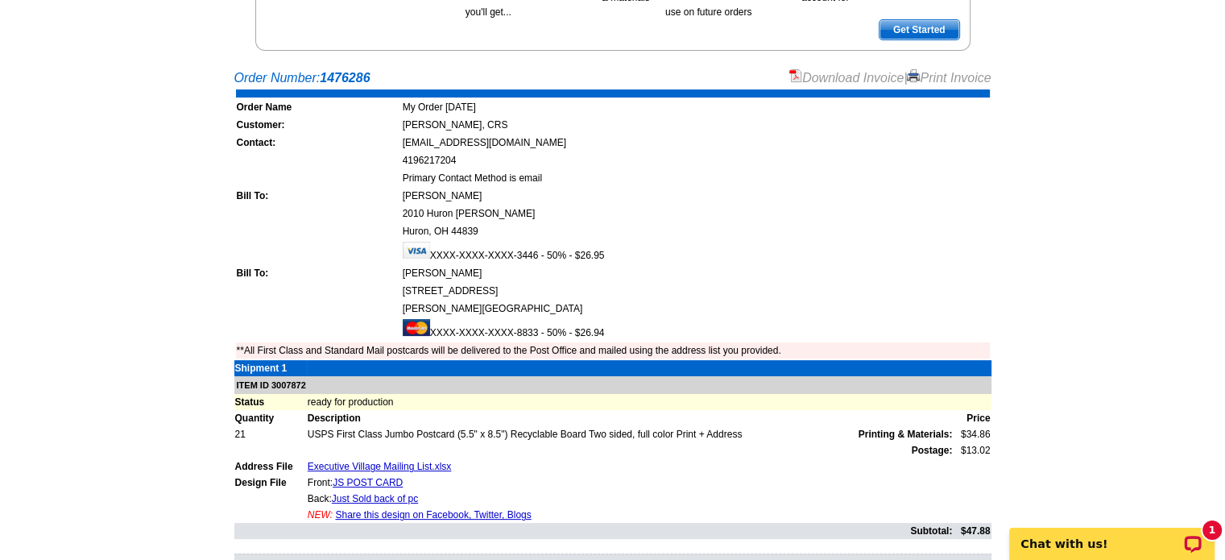
scroll to position [161, 0]
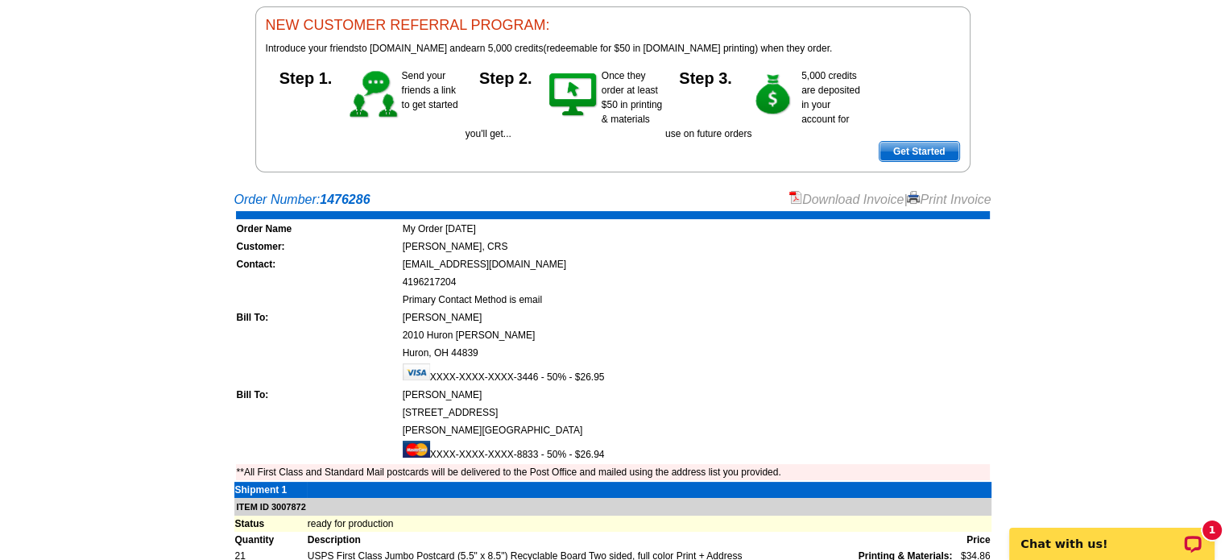
click at [949, 196] on link "Print Invoice" at bounding box center [949, 200] width 84 height 14
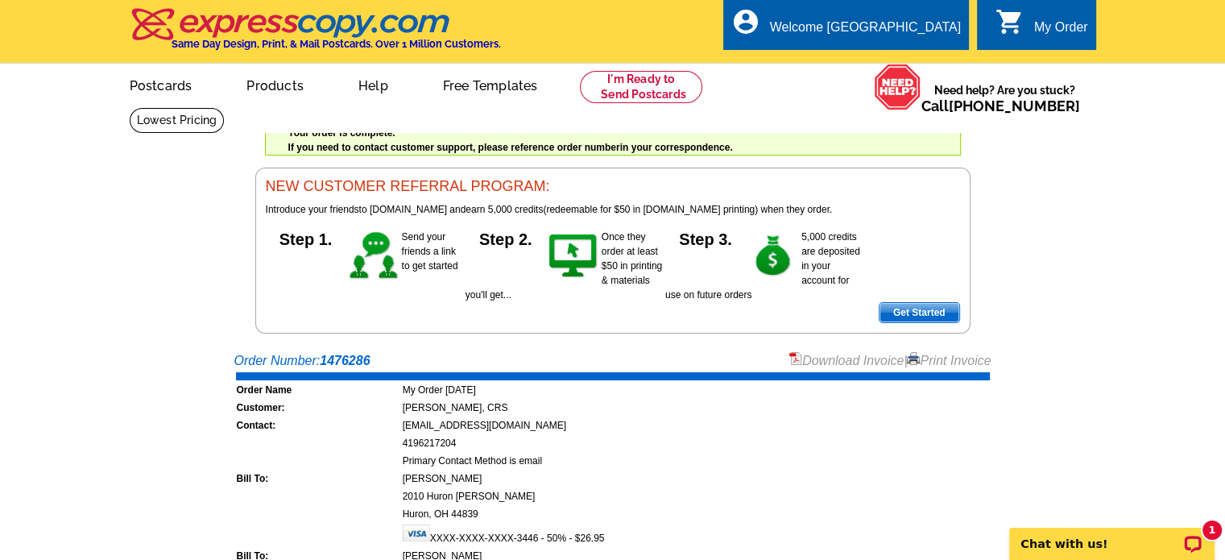
click at [812, 357] on link "Download Invoice" at bounding box center [846, 361] width 114 height 14
